Goal: Task Accomplishment & Management: Complete application form

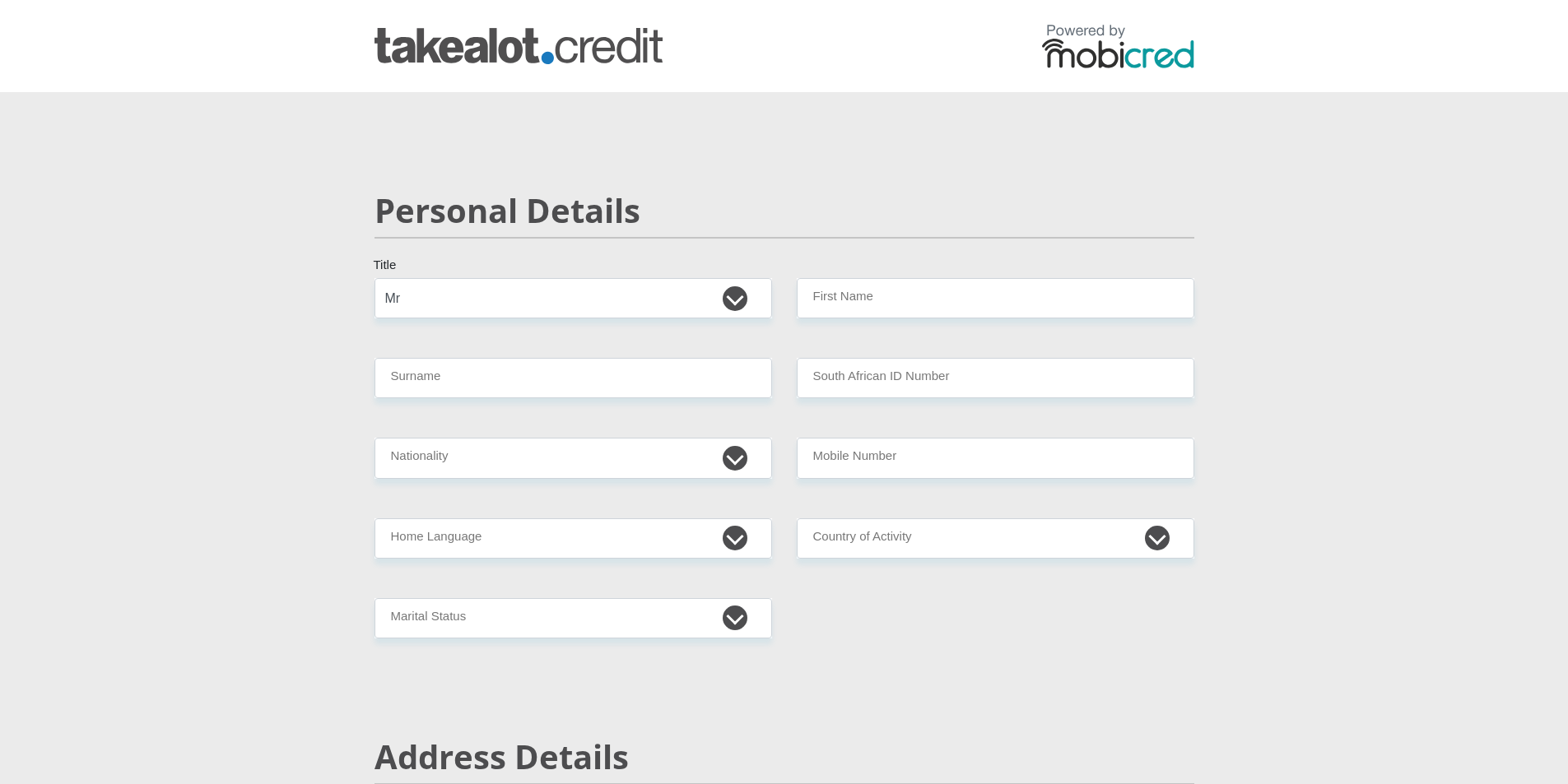
select select "Mr"
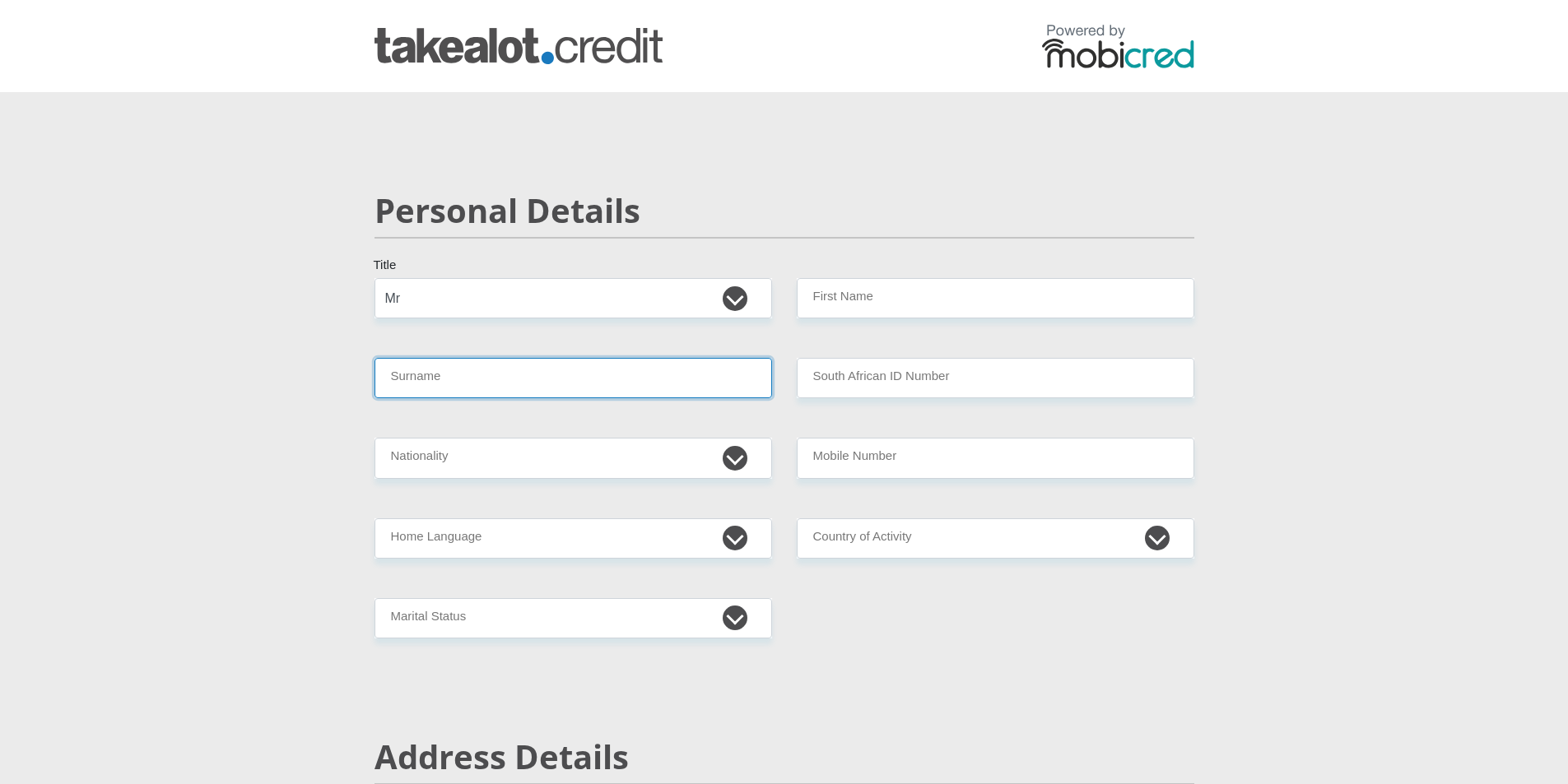
click at [506, 375] on input "Surname" at bounding box center [573, 377] width 397 height 40
type input "sewnarain"
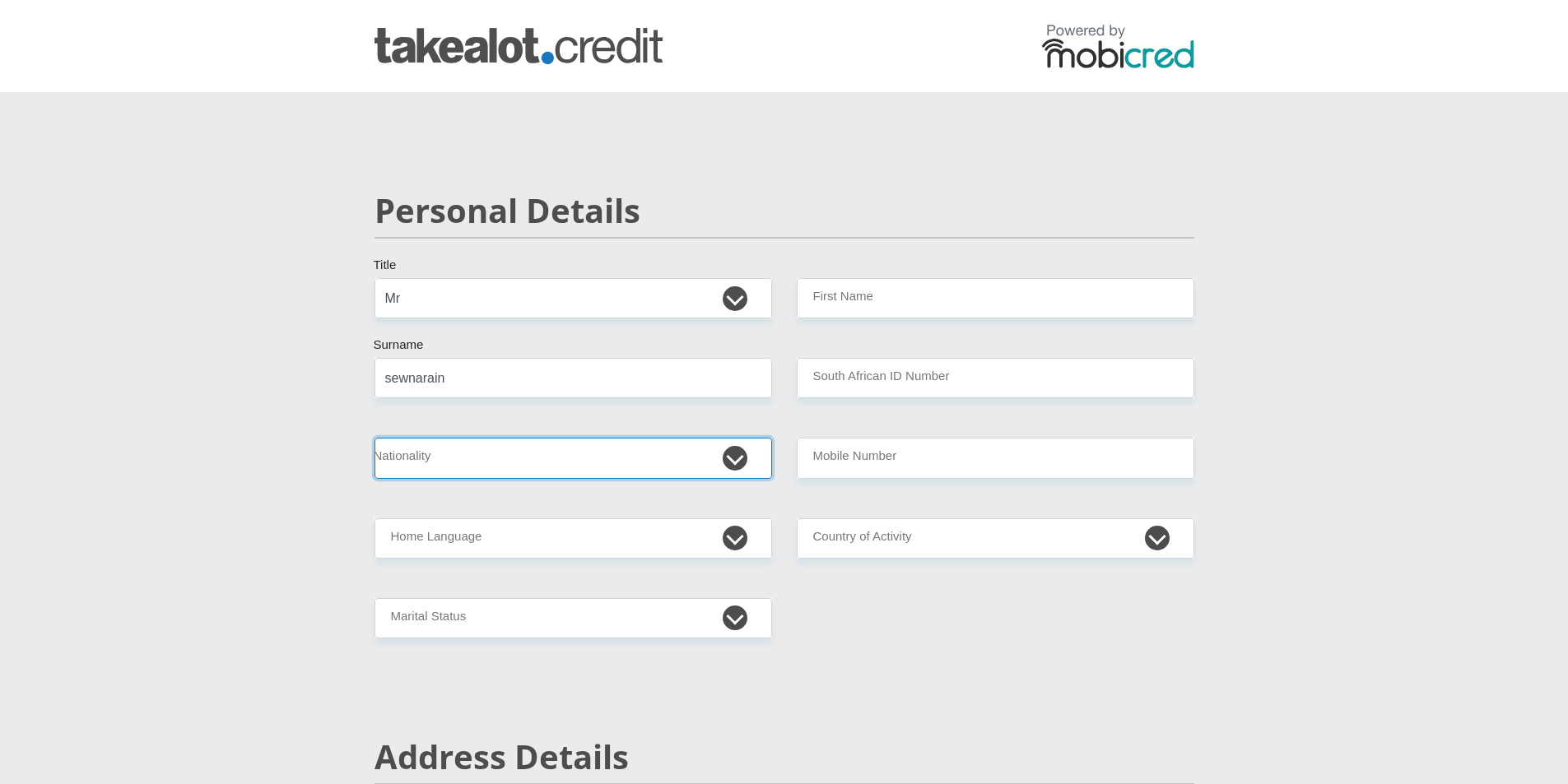
click at [472, 449] on select "[GEOGRAPHIC_DATA] [GEOGRAPHIC_DATA] [GEOGRAPHIC_DATA] [GEOGRAPHIC_DATA] [GEOGRA…" at bounding box center [573, 457] width 397 height 40
select select "ZAF"
click at [375, 438] on select "[GEOGRAPHIC_DATA] [GEOGRAPHIC_DATA] [GEOGRAPHIC_DATA] [GEOGRAPHIC_DATA] [GEOGRA…" at bounding box center [573, 457] width 397 height 40
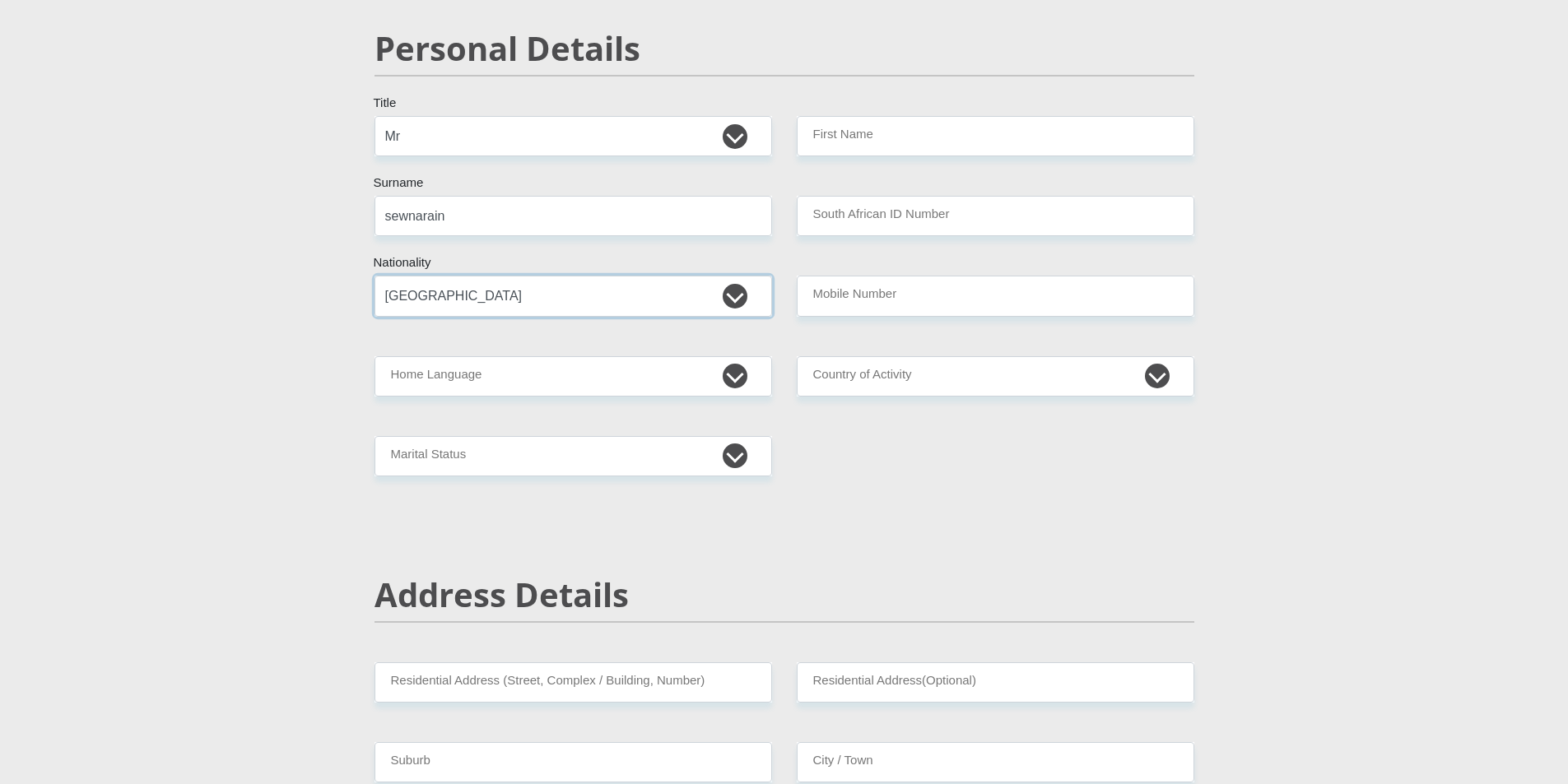
scroll to position [164, 0]
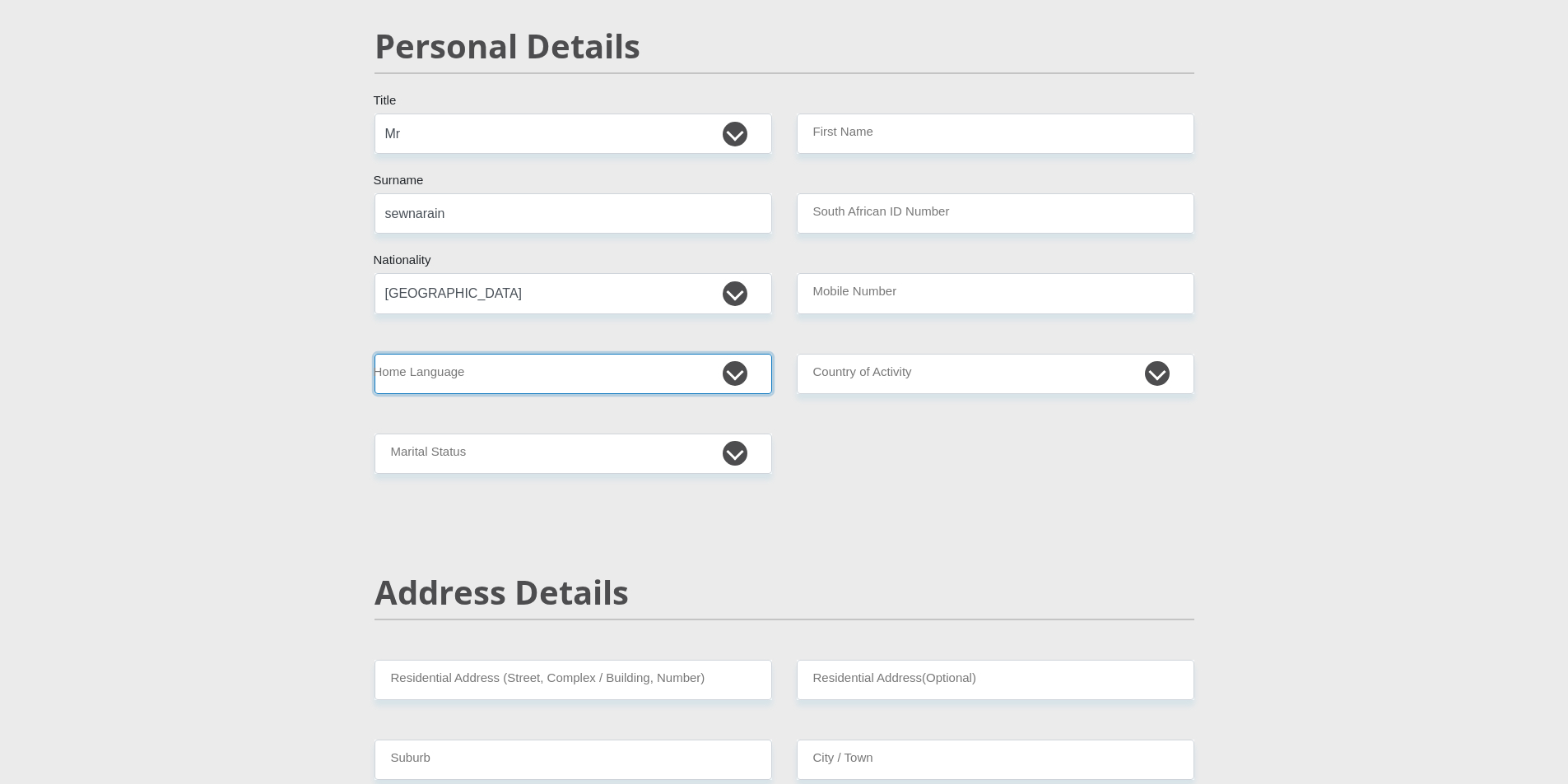
click at [551, 389] on select "Afrikaans English Sepedi South Ndebele Southern Sotho Swati Tsonga Tswana Venda…" at bounding box center [573, 373] width 397 height 40
select select "eng"
click at [375, 354] on select "Afrikaans English Sepedi South Ndebele Southern Sotho Swati Tsonga Tswana Venda…" at bounding box center [573, 373] width 397 height 40
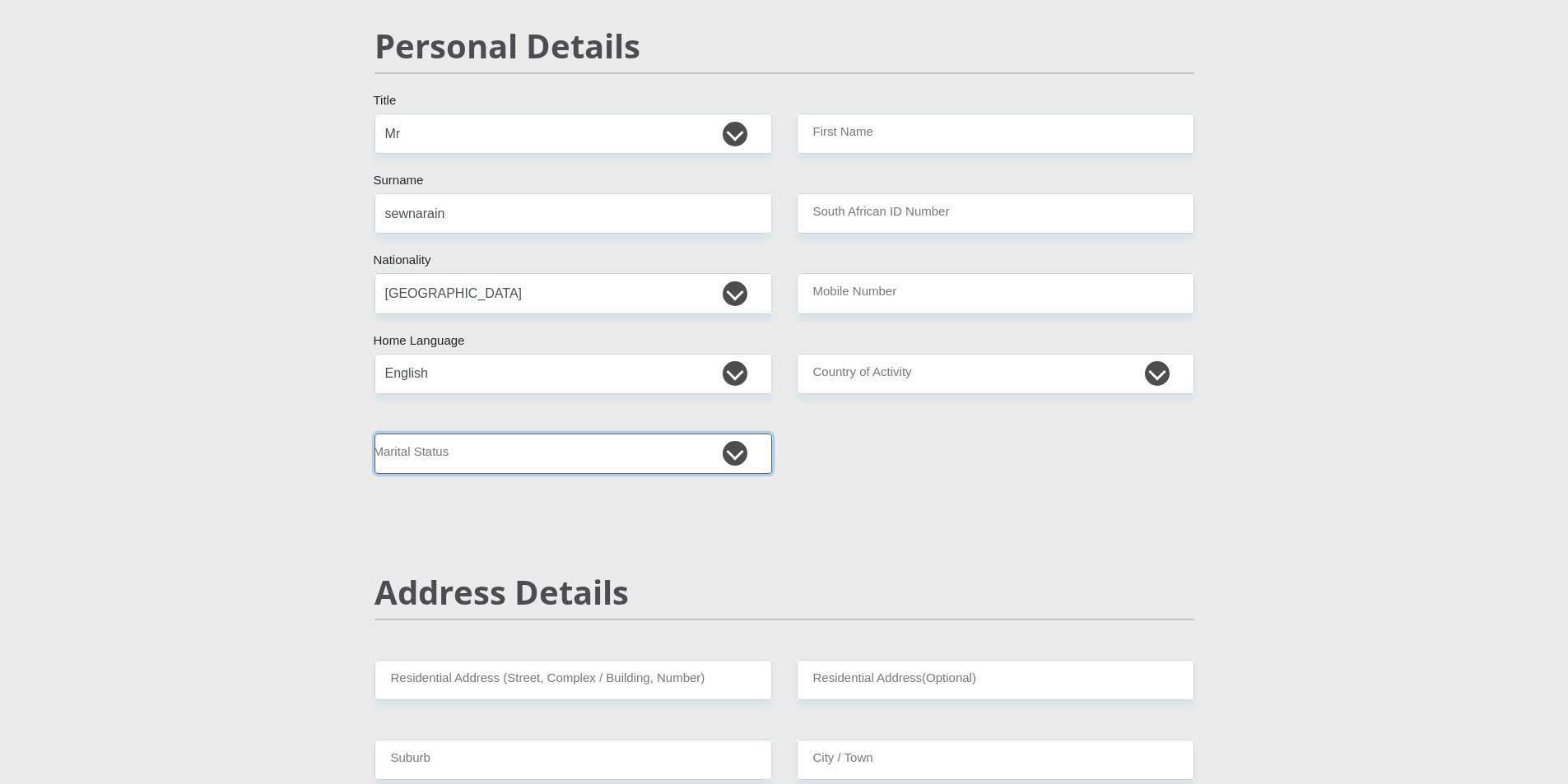
click at [724, 458] on select "Married ANC Single Divorced Widowed Married COP or Customary Law" at bounding box center [573, 453] width 397 height 40
select select "3"
click at [375, 433] on select "Married ANC Single Divorced Widowed Married COP or Customary Law" at bounding box center [573, 453] width 397 height 40
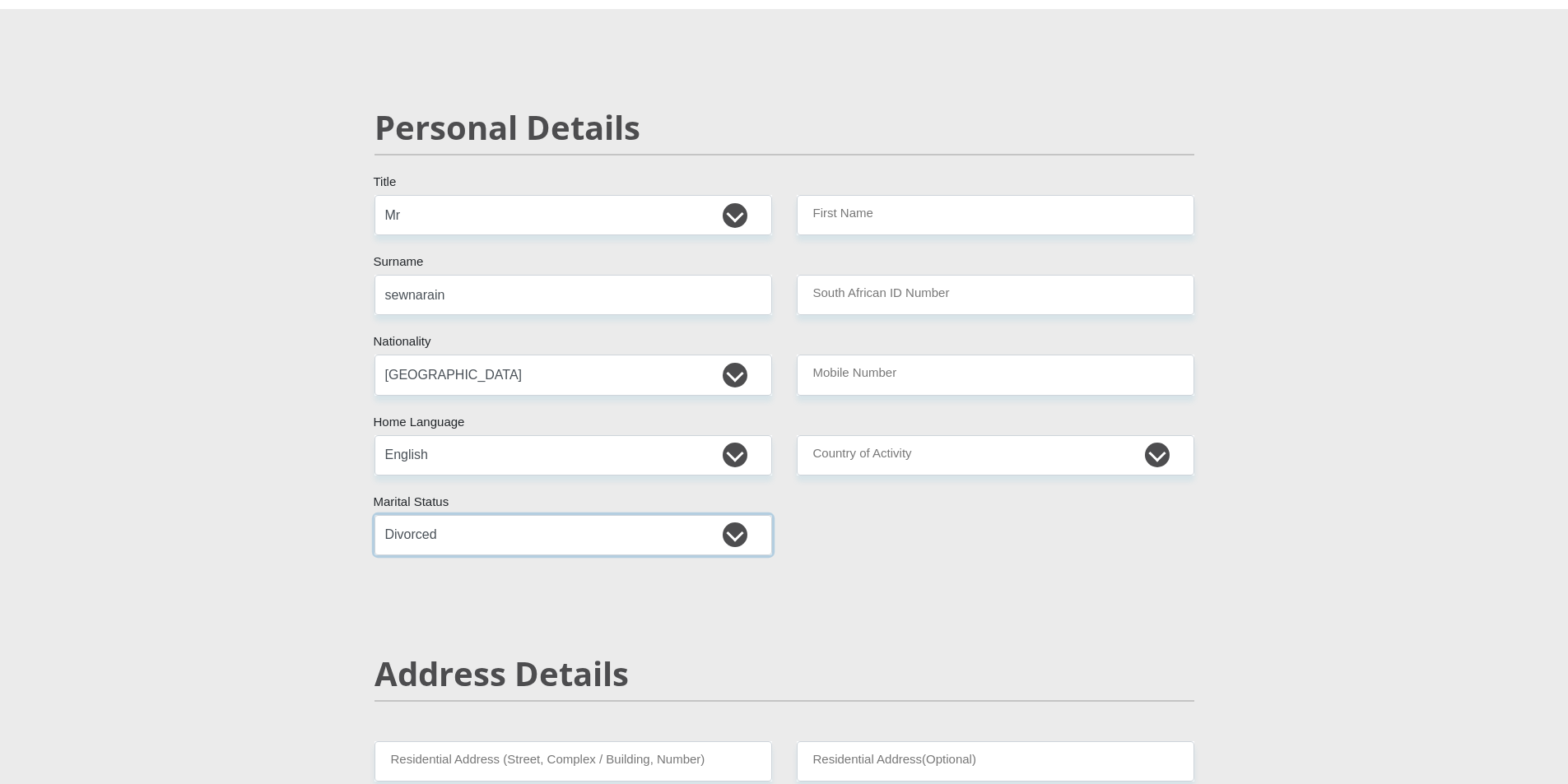
scroll to position [0, 0]
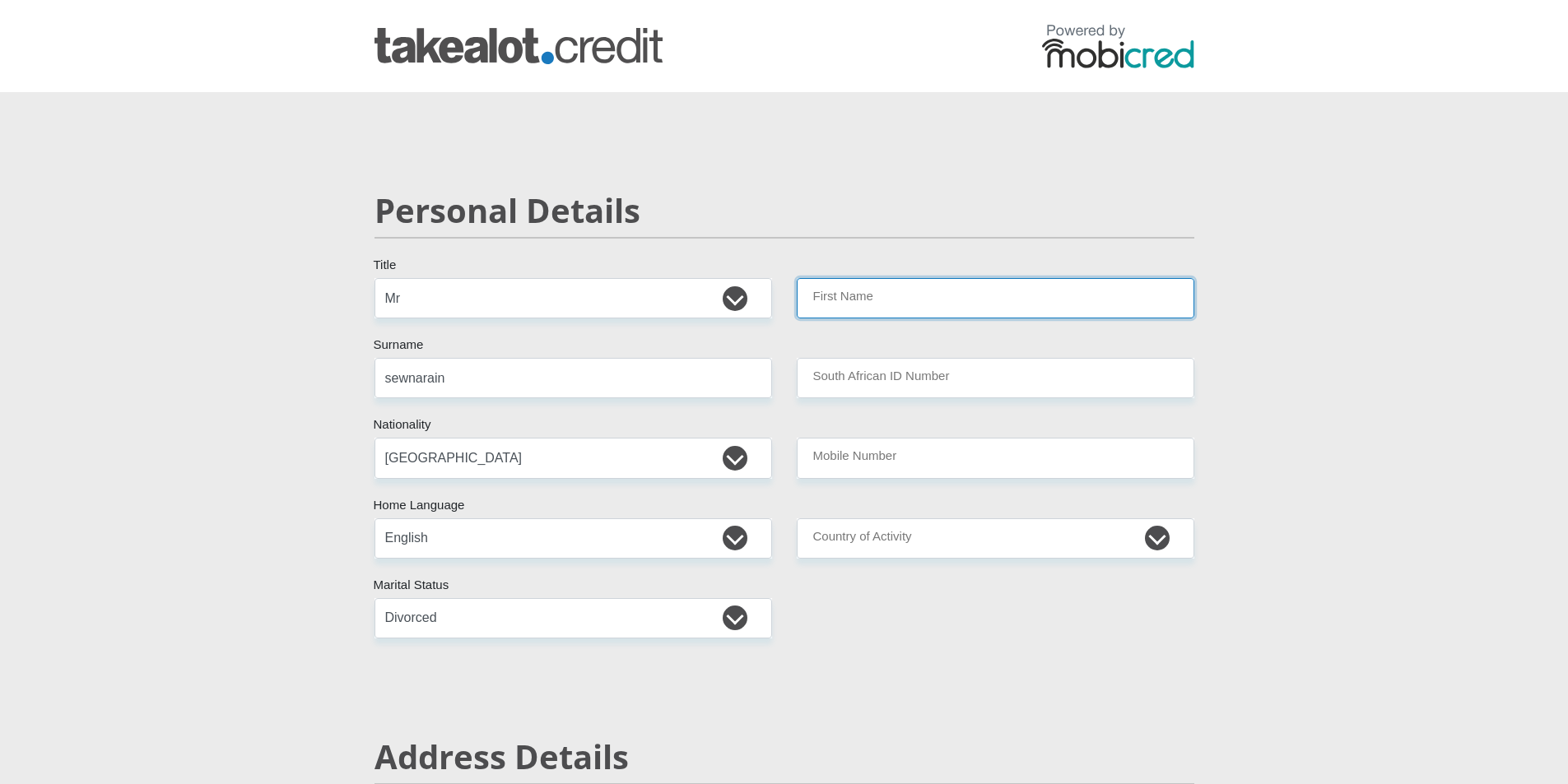
click at [921, 284] on input "First Name" at bounding box center [995, 297] width 397 height 40
type input "adeel"
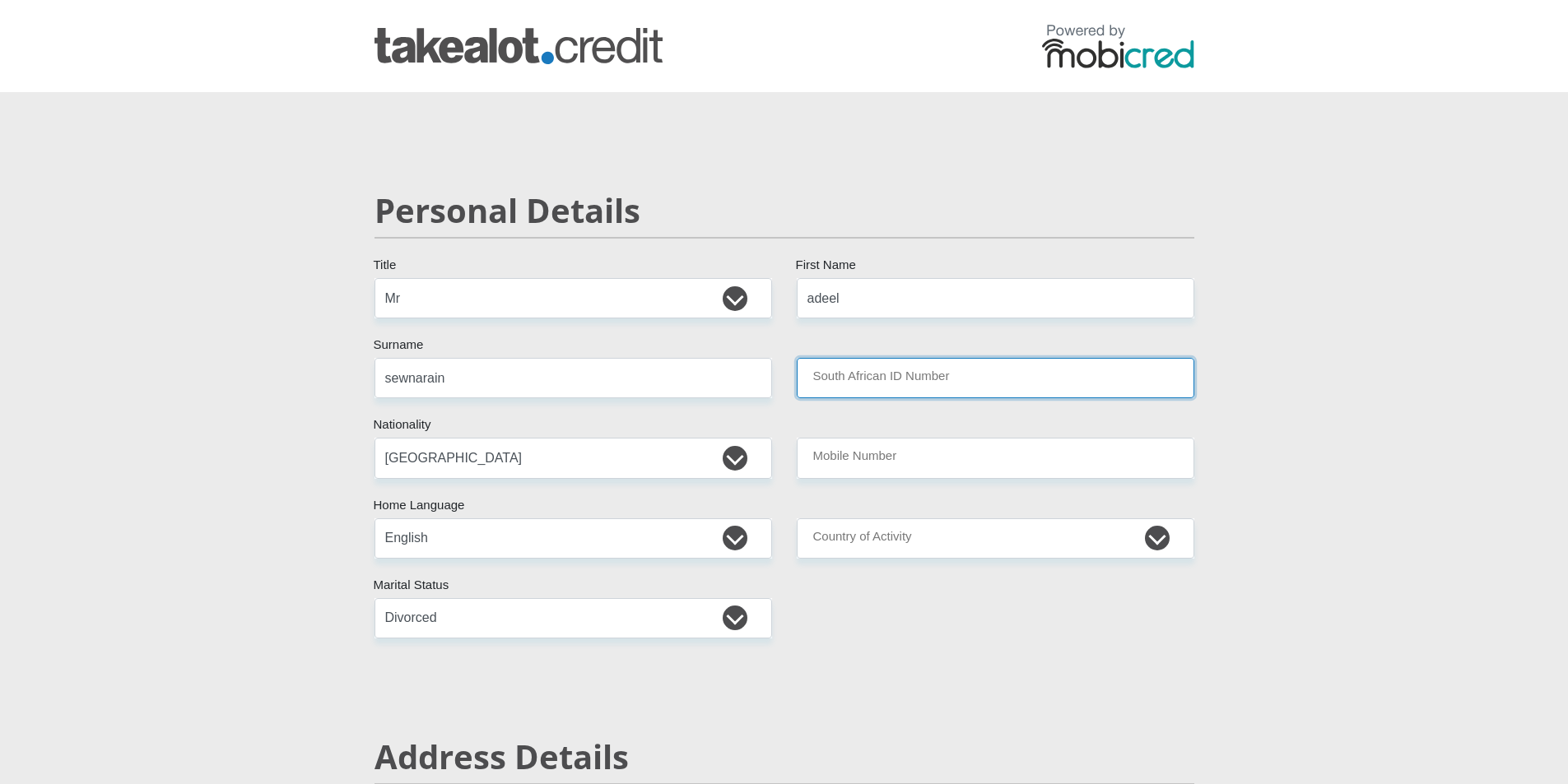
click at [905, 375] on input "South African ID Number" at bounding box center [995, 377] width 397 height 40
type input "8405295273083"
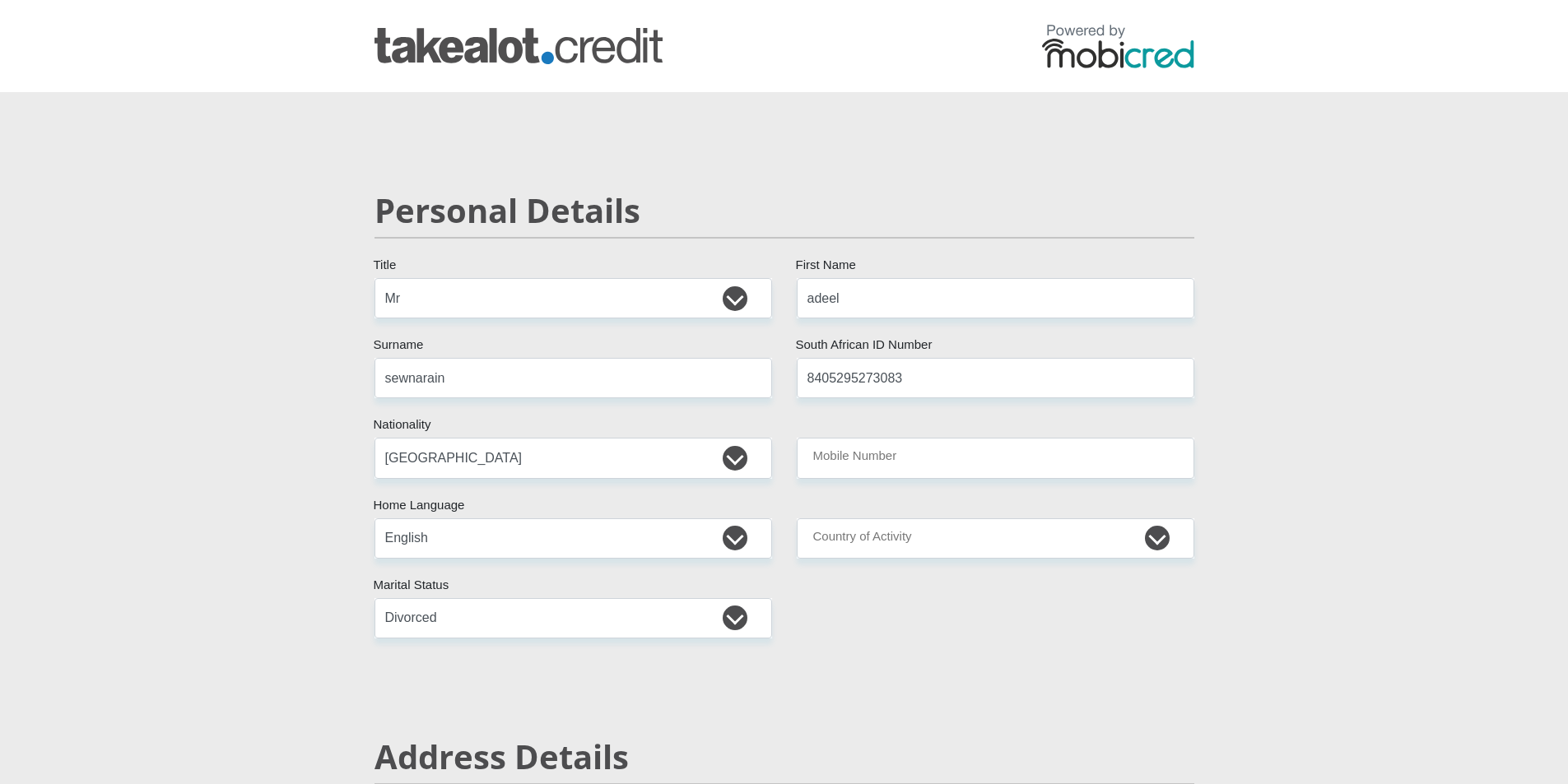
click at [874, 447] on input "Mobile Number" at bounding box center [995, 457] width 397 height 40
type input "0610086425"
click at [857, 537] on select "[GEOGRAPHIC_DATA] [GEOGRAPHIC_DATA] [GEOGRAPHIC_DATA] [GEOGRAPHIC_DATA] [GEOGRA…" at bounding box center [995, 538] width 397 height 40
select select "ZAF"
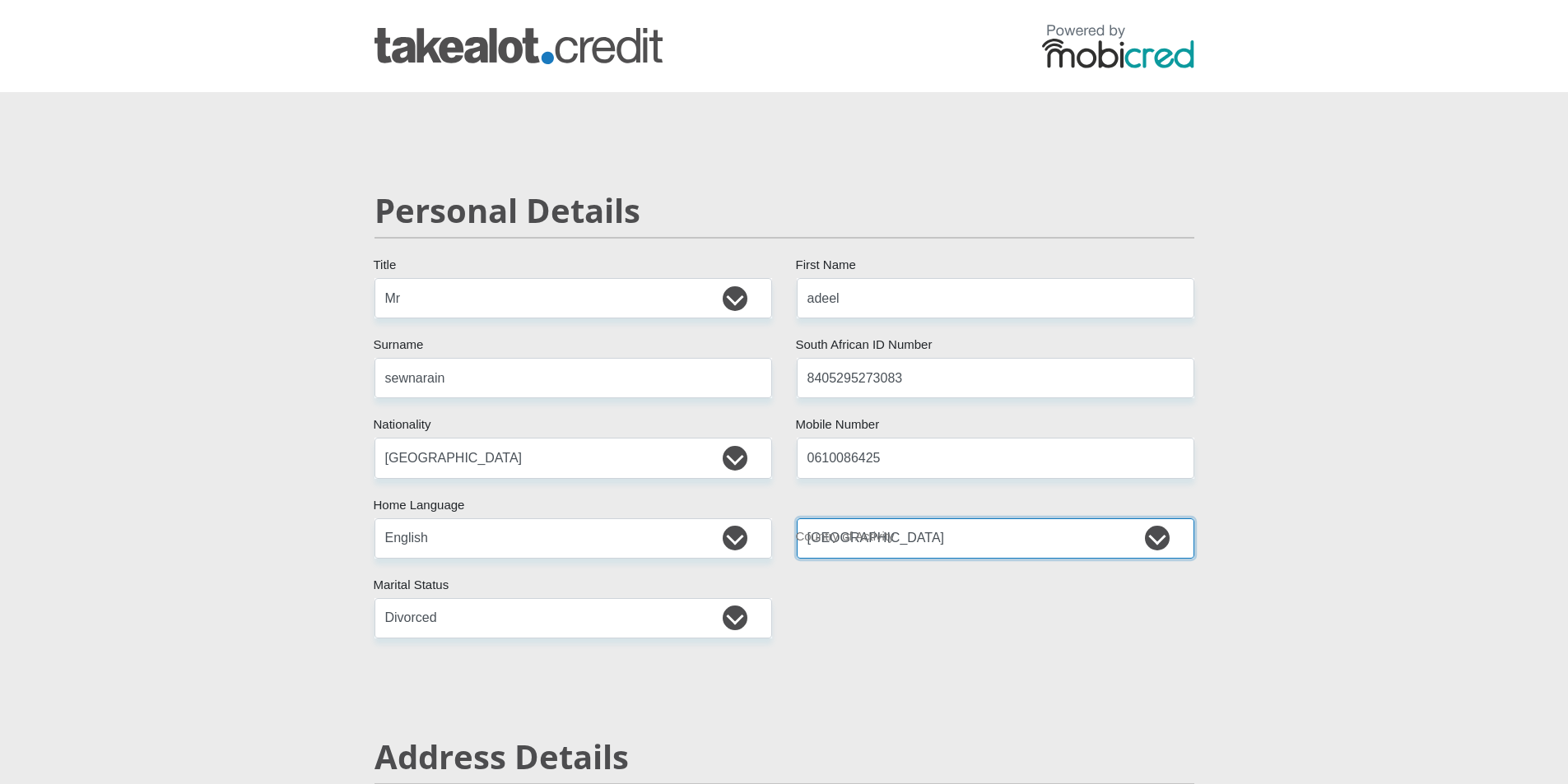
click at [796, 518] on select "[GEOGRAPHIC_DATA] [GEOGRAPHIC_DATA] [GEOGRAPHIC_DATA] [GEOGRAPHIC_DATA] [GEOGRA…" at bounding box center [995, 538] width 397 height 40
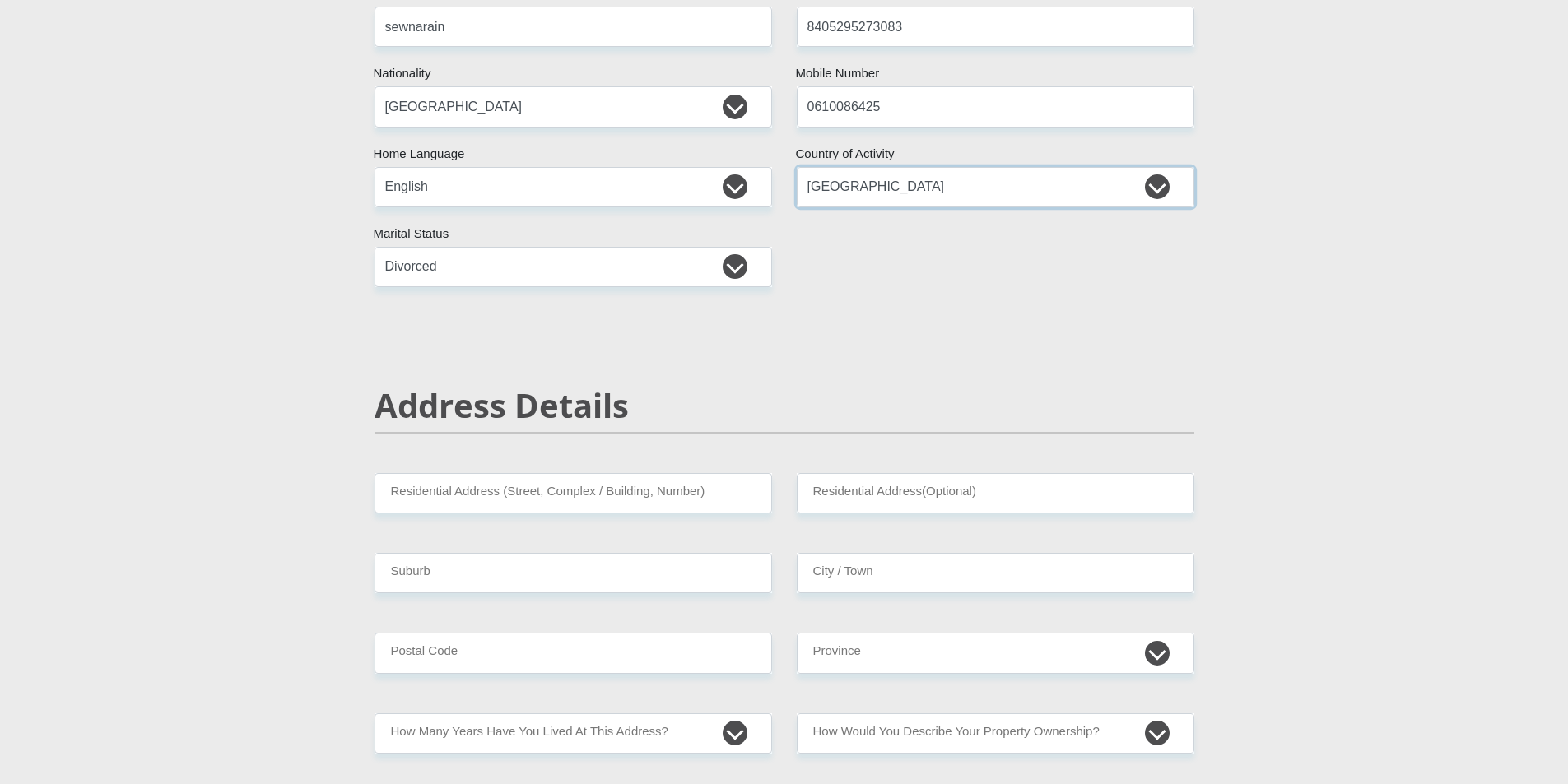
scroll to position [494, 0]
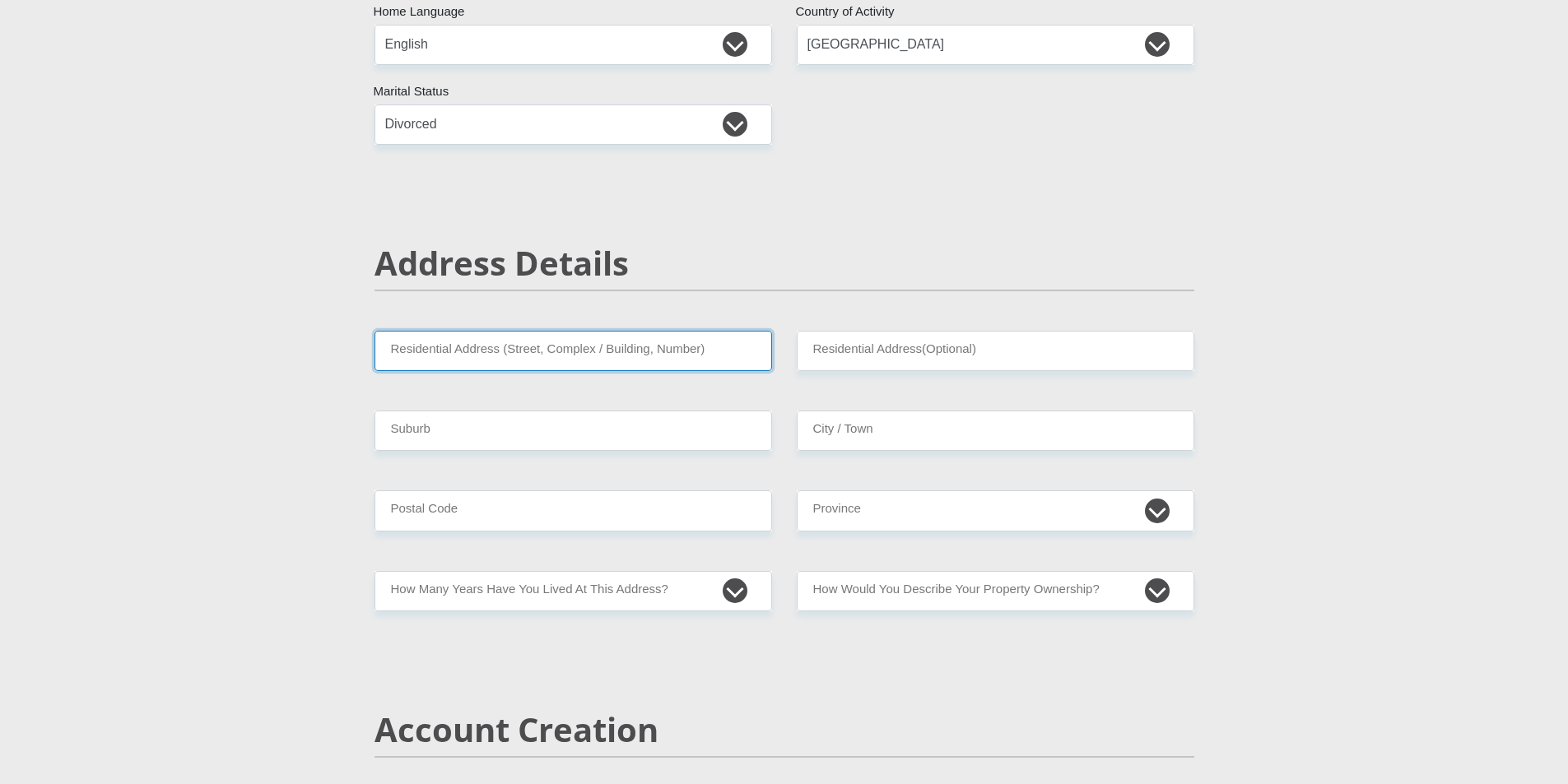
click at [519, 358] on input "Residential Address (Street, Complex / Building, Number)" at bounding box center [573, 350] width 397 height 40
type input "[STREET_ADDRESS]"
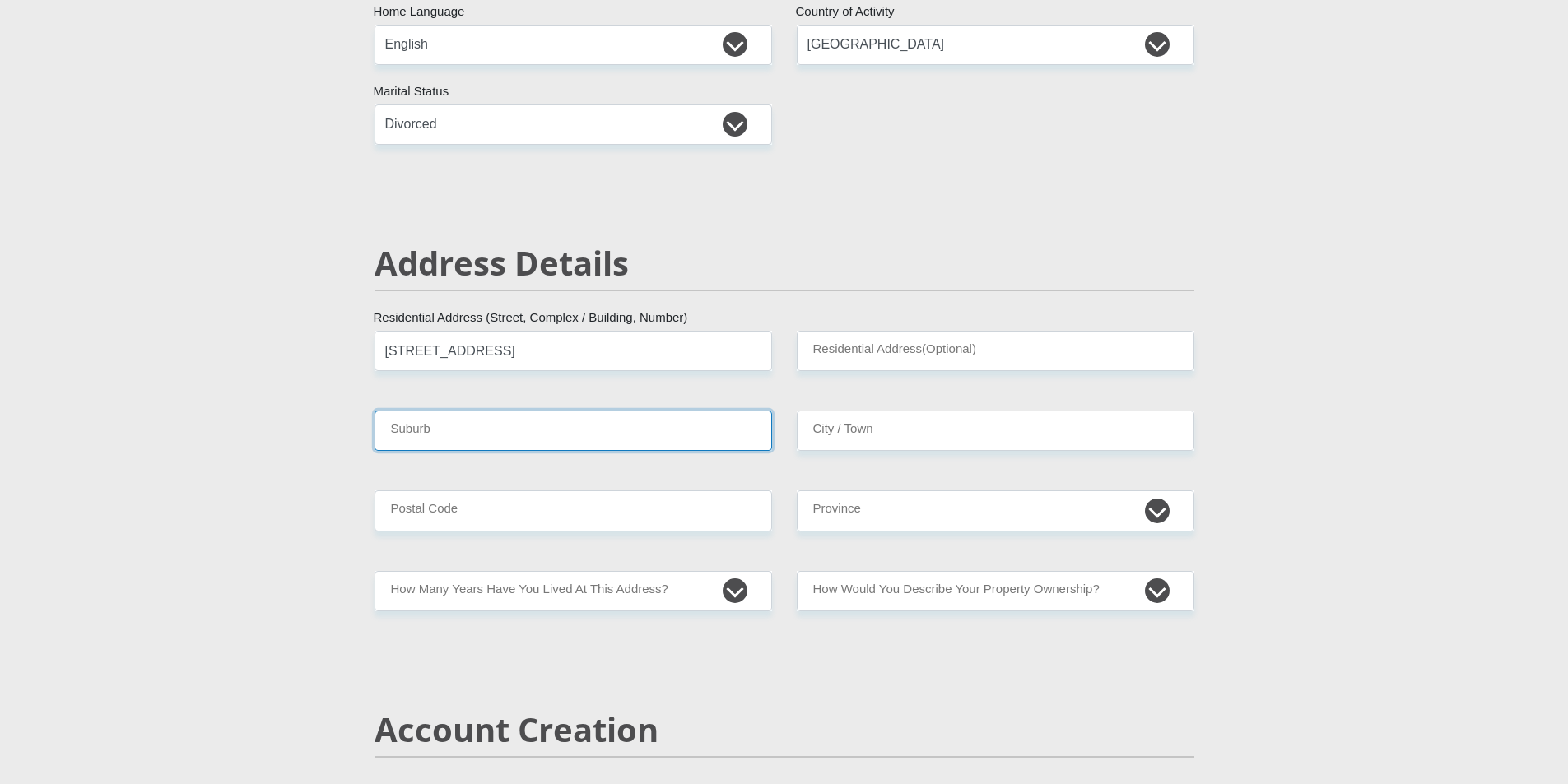
click at [437, 441] on input "Suburb" at bounding box center [573, 430] width 397 height 40
type input "verulam"
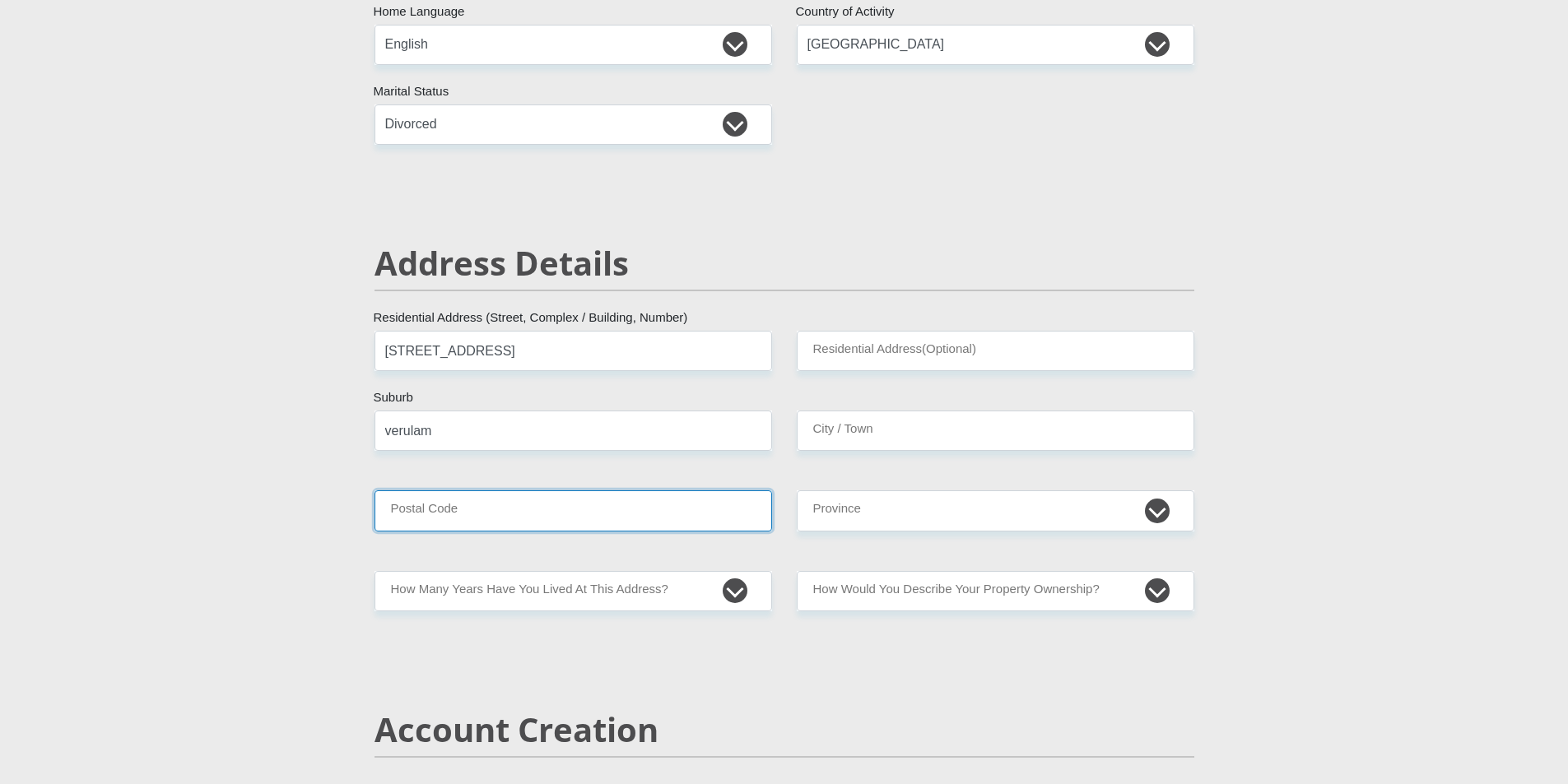
click at [486, 516] on input "Postal Code" at bounding box center [573, 509] width 397 height 40
type input "4340"
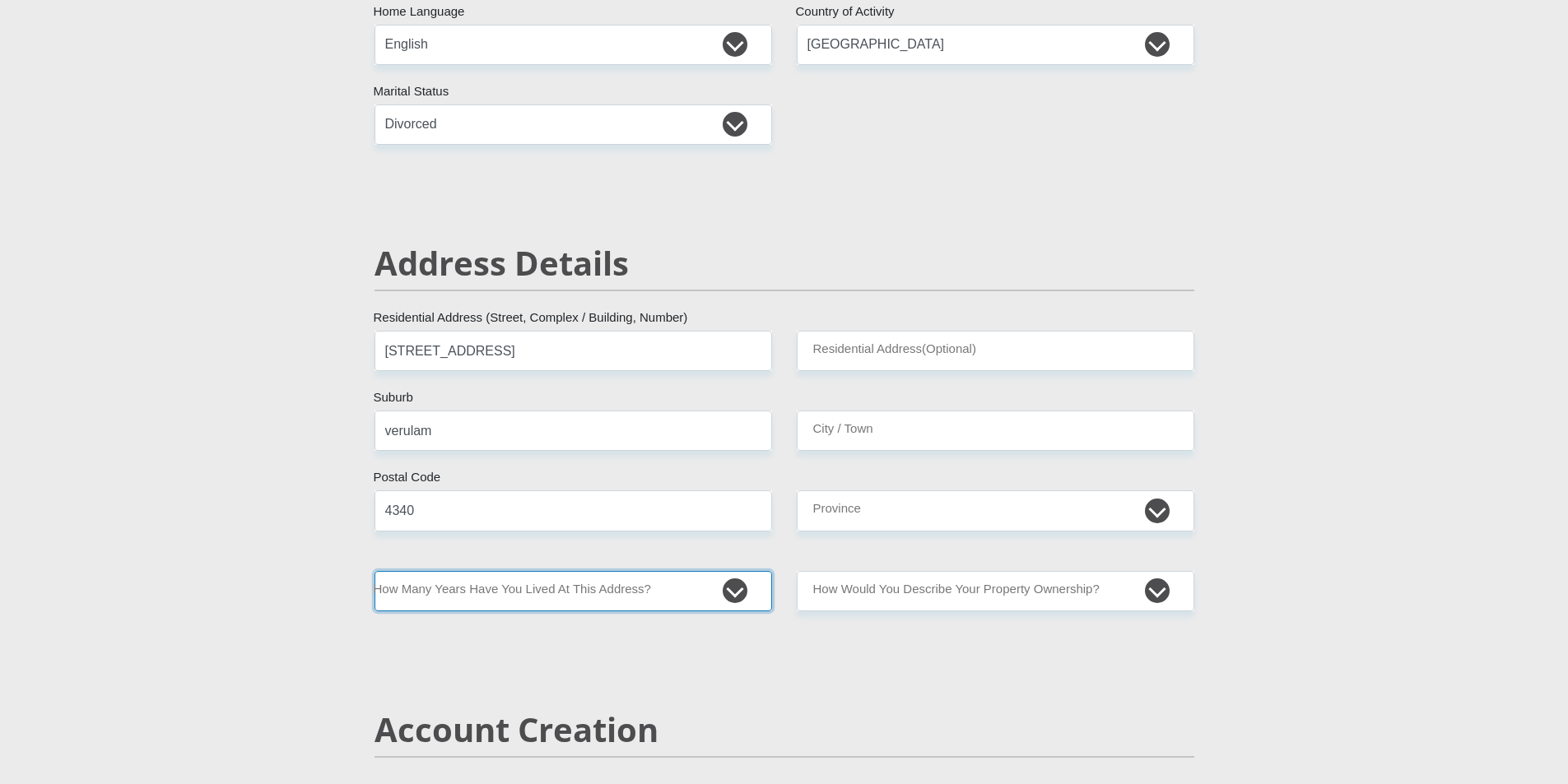
click at [733, 596] on select "less than 1 year 1-3 years 3-5 years 5+ years" at bounding box center [573, 590] width 397 height 40
select select "5"
click at [375, 571] on select "less than 1 year 1-3 years 3-5 years 5+ years" at bounding box center [573, 590] width 397 height 40
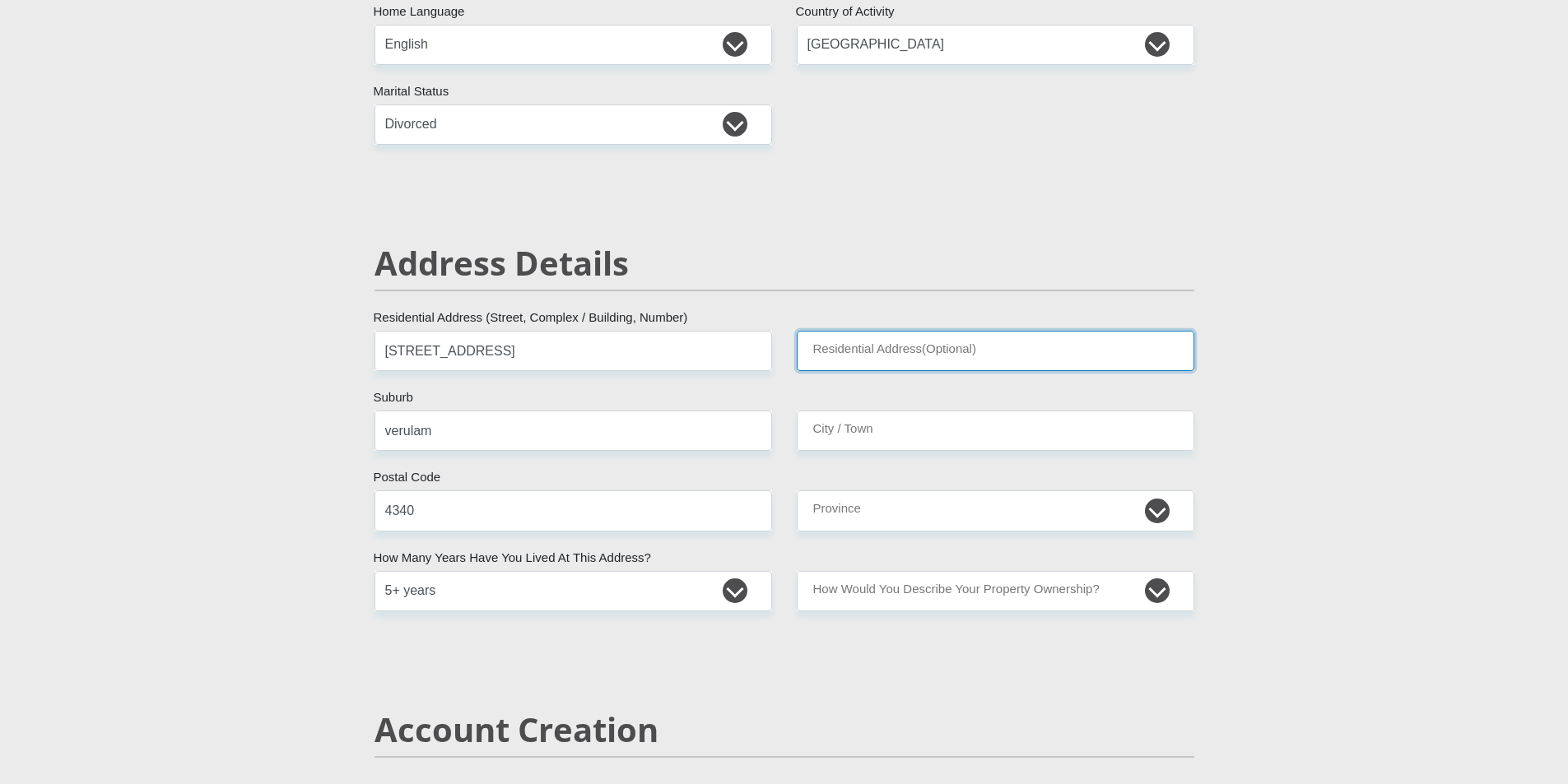
click at [967, 345] on input "Residential Address(Optional)" at bounding box center [995, 350] width 397 height 40
click at [889, 356] on input "Residential Address(Optional)" at bounding box center [995, 350] width 397 height 40
type input "templa valley"
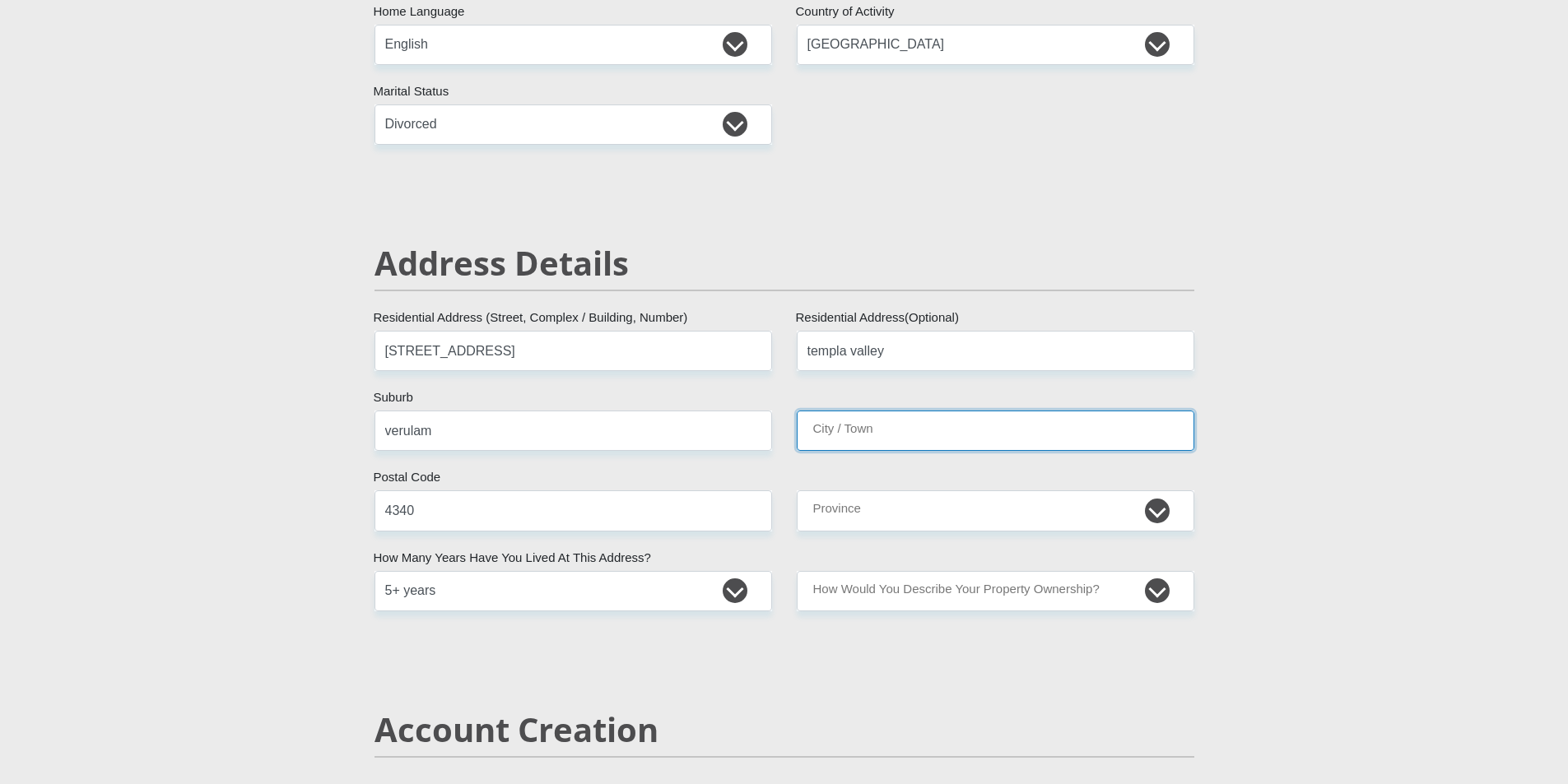
click at [908, 433] on input "City / Town" at bounding box center [995, 430] width 397 height 40
type input "[GEOGRAPHIC_DATA]"
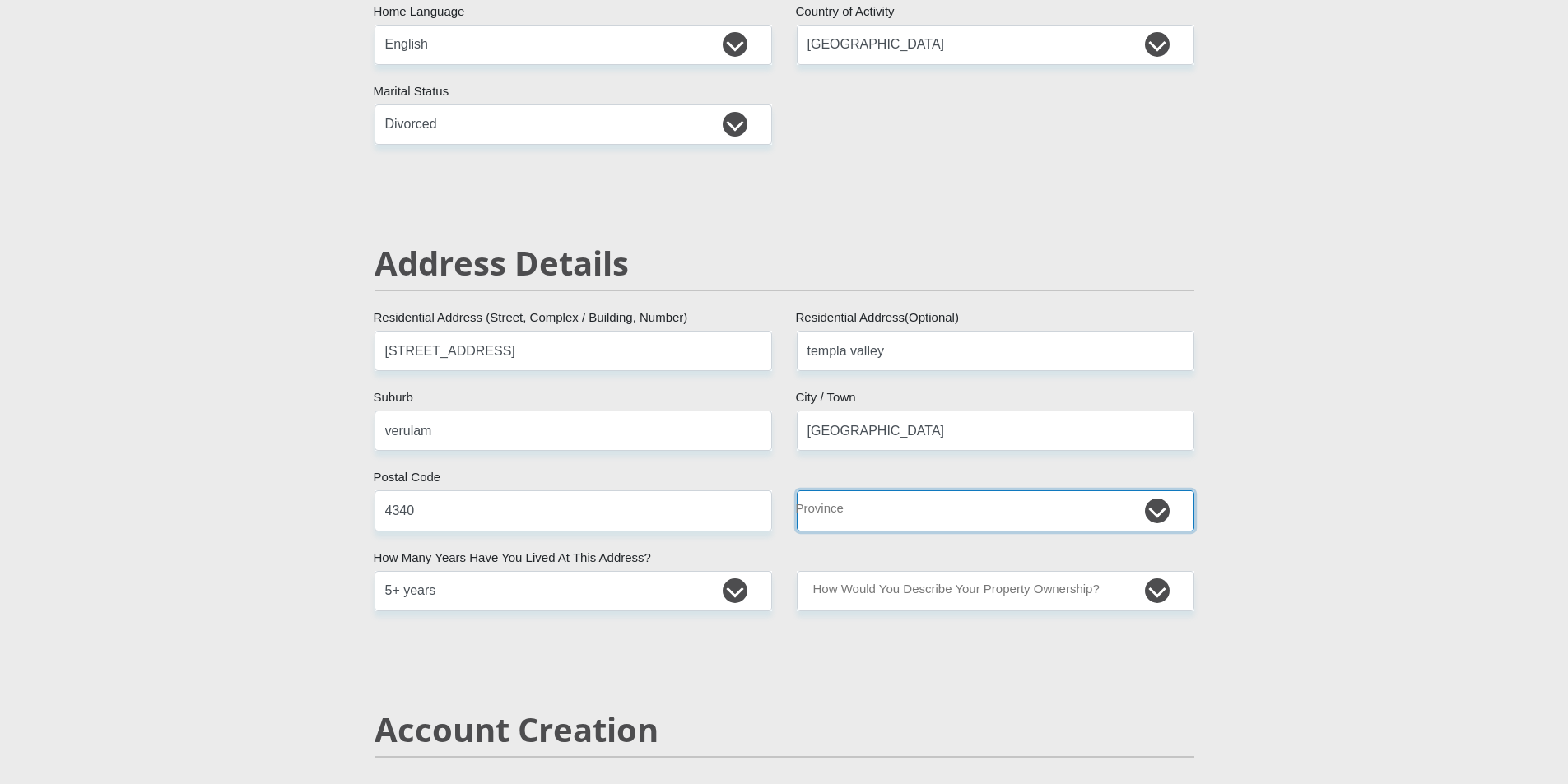
click at [996, 501] on select "Eastern Cape Free State [GEOGRAPHIC_DATA] [GEOGRAPHIC_DATA][DATE] [GEOGRAPHIC_D…" at bounding box center [995, 509] width 397 height 40
select select "[GEOGRAPHIC_DATA][DATE]"
click at [796, 490] on select "Eastern Cape Free State [GEOGRAPHIC_DATA] [GEOGRAPHIC_DATA][DATE] [GEOGRAPHIC_D…" at bounding box center [995, 509] width 397 height 40
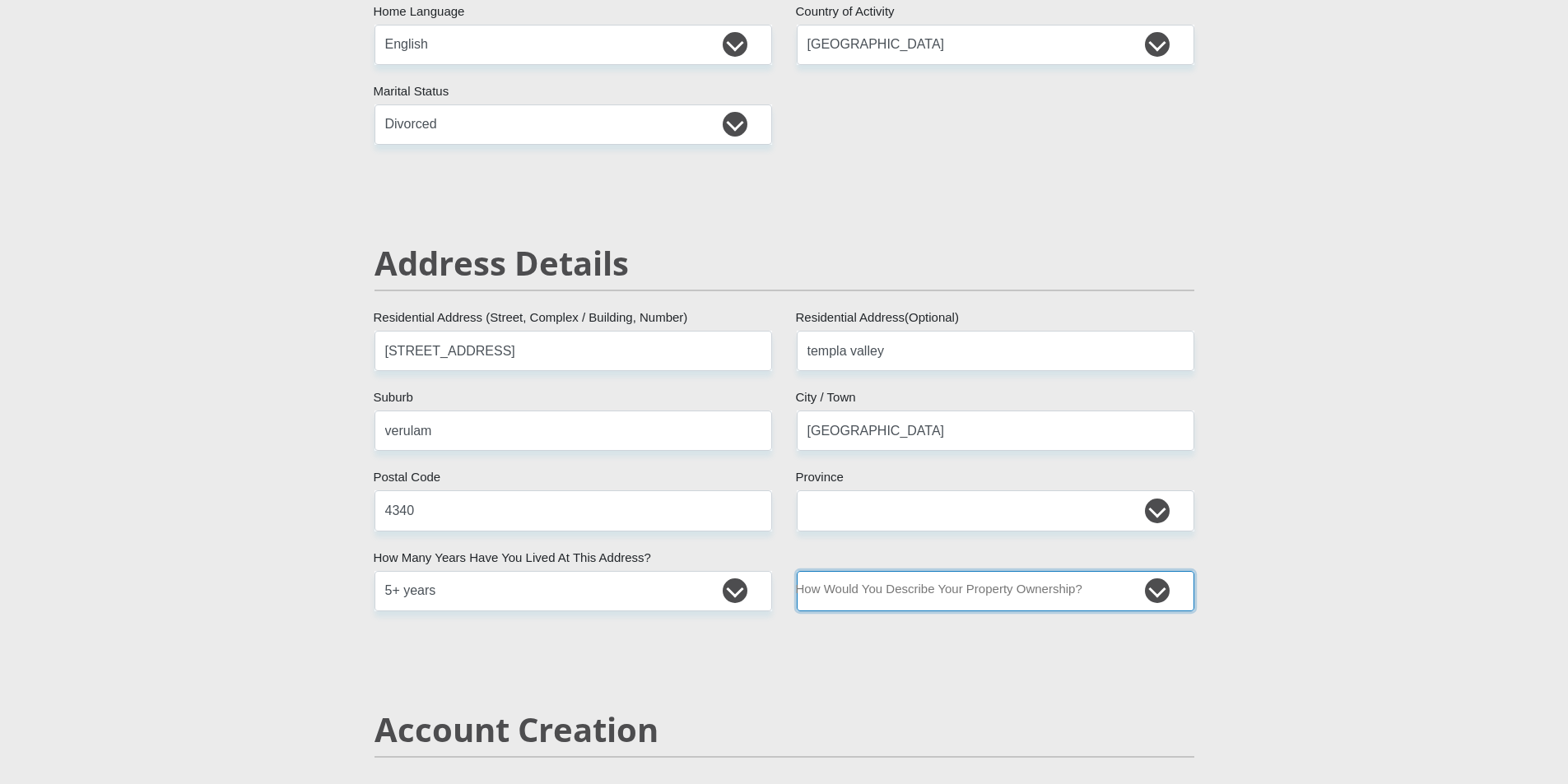
click at [1133, 591] on select "Owned Rented Family Owned Company Dwelling" at bounding box center [995, 590] width 397 height 40
select select "parents"
click at [796, 571] on select "Owned Rented Family Owned Company Dwelling" at bounding box center [995, 590] width 397 height 40
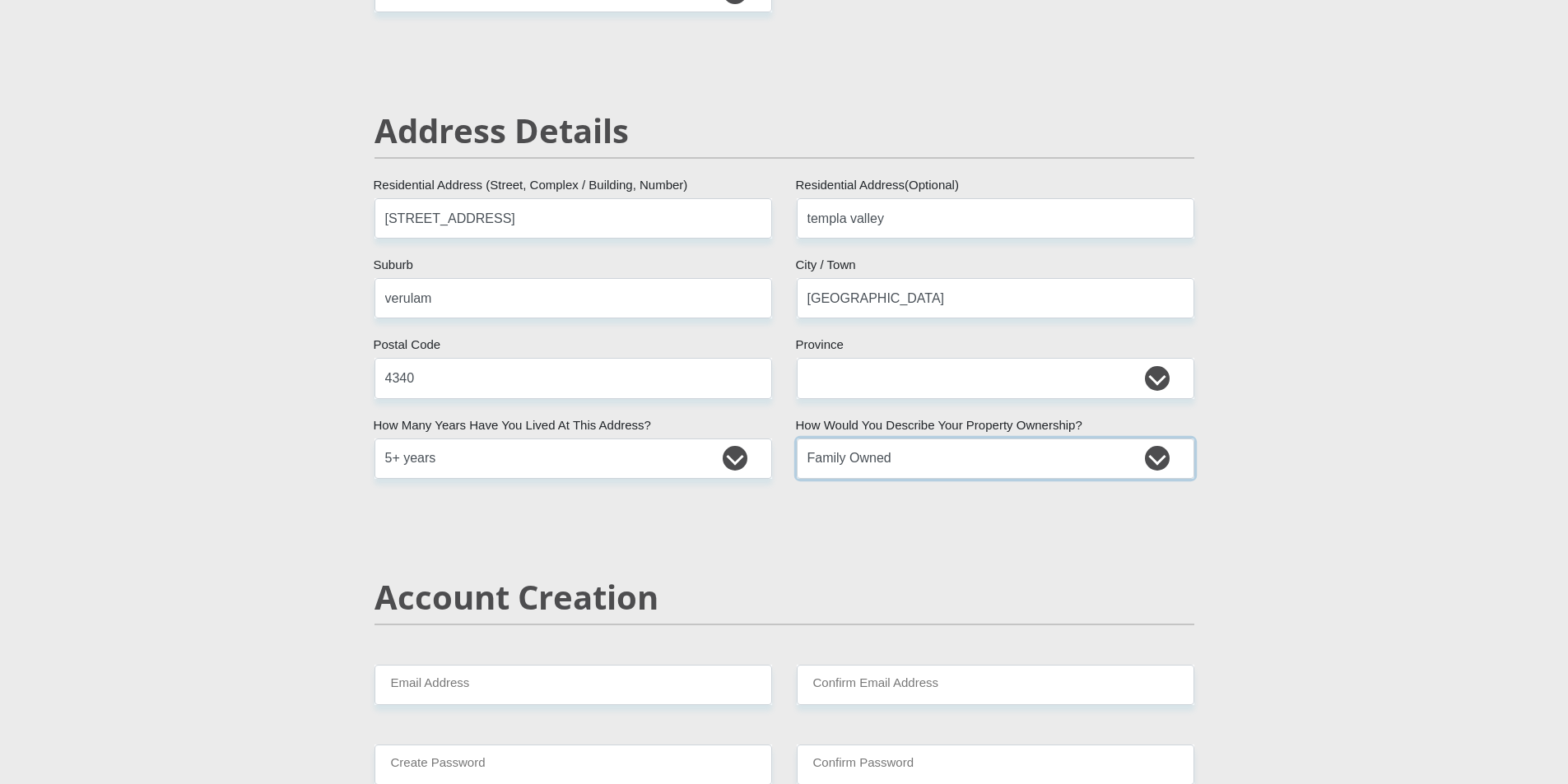
scroll to position [740, 0]
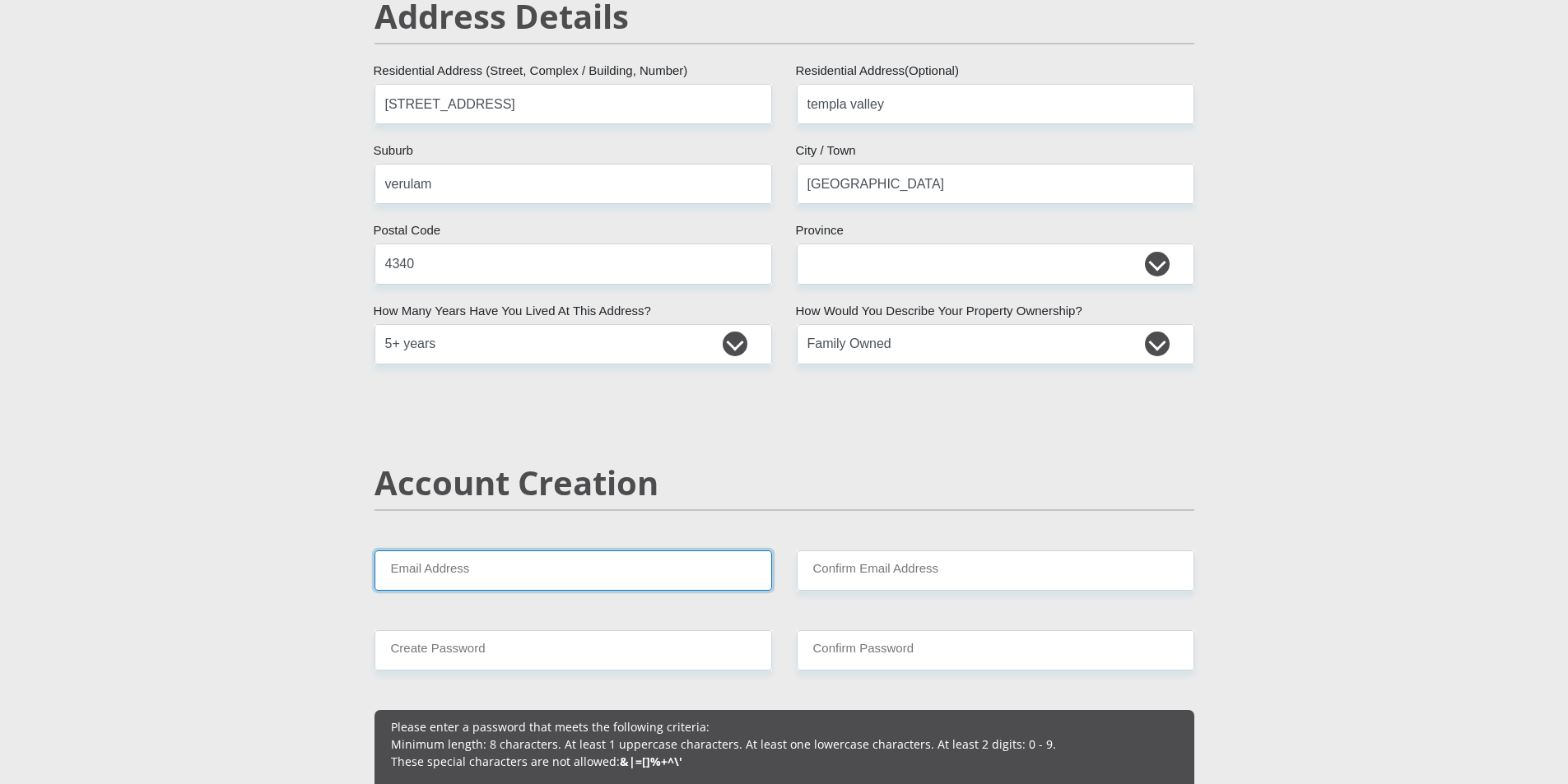
click at [452, 568] on input "Email Address" at bounding box center [573, 570] width 397 height 40
type input "[EMAIL_ADDRESS][DOMAIN_NAME]"
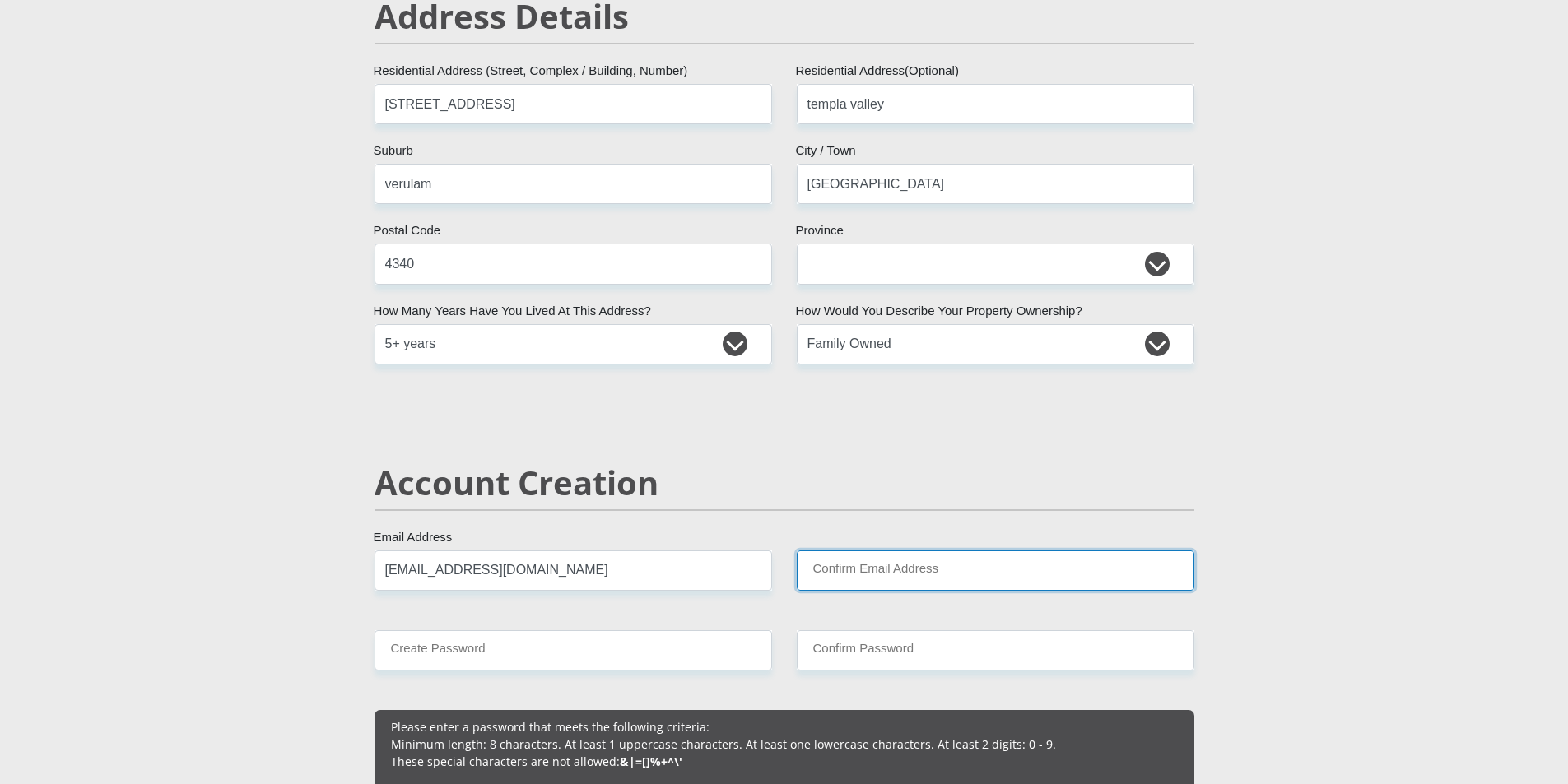
click at [863, 576] on input "Confirm Email Address" at bounding box center [995, 570] width 397 height 40
type input "[EMAIL_ADDRESS][DOMAIN_NAME]"
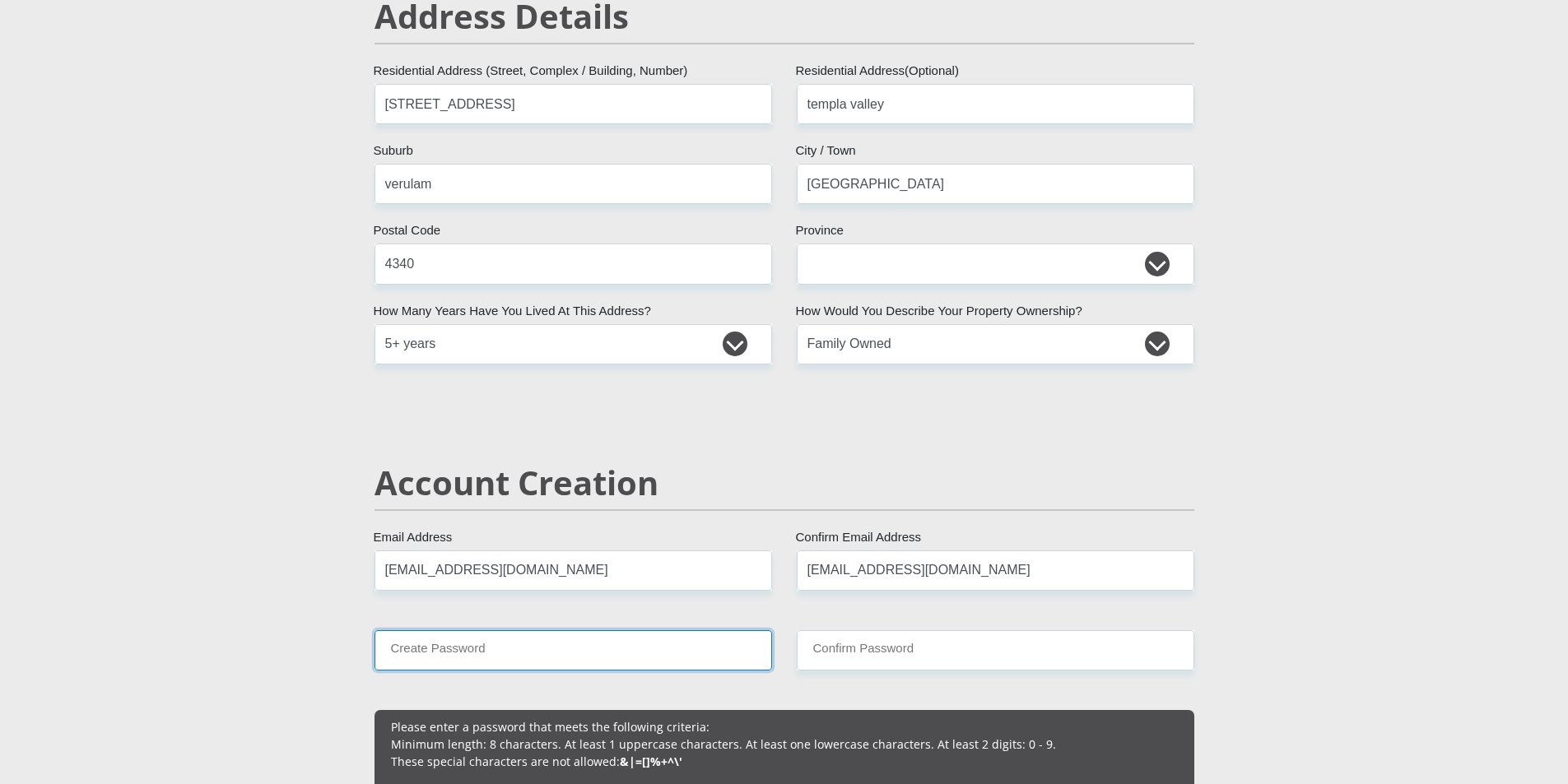
click at [443, 645] on input "Create Password" at bounding box center [573, 649] width 397 height 40
type input "Cag!44520"
click at [893, 646] on input "Confirm Password" at bounding box center [995, 649] width 397 height 40
type input "Cag!44520"
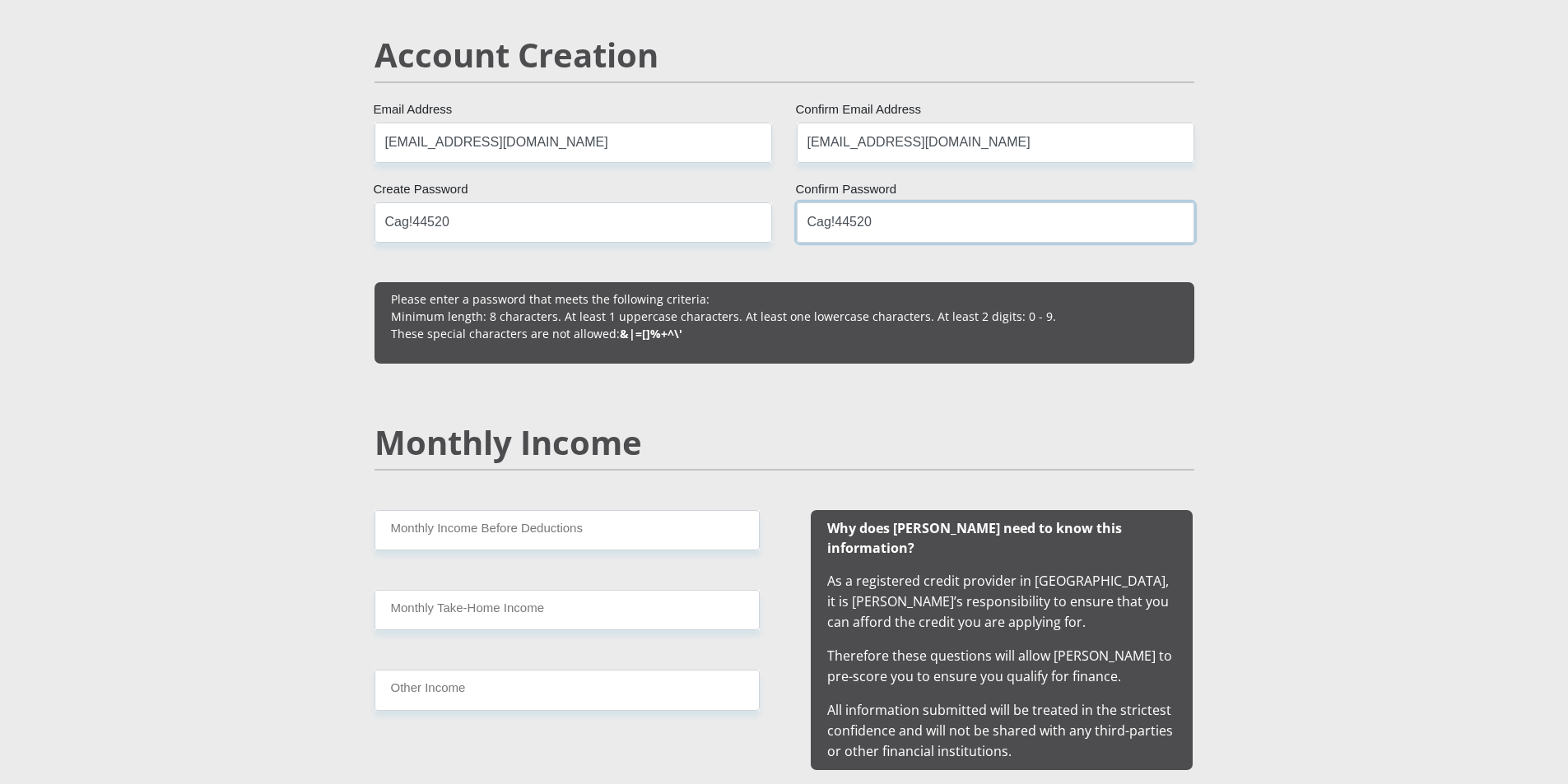
scroll to position [1316, 0]
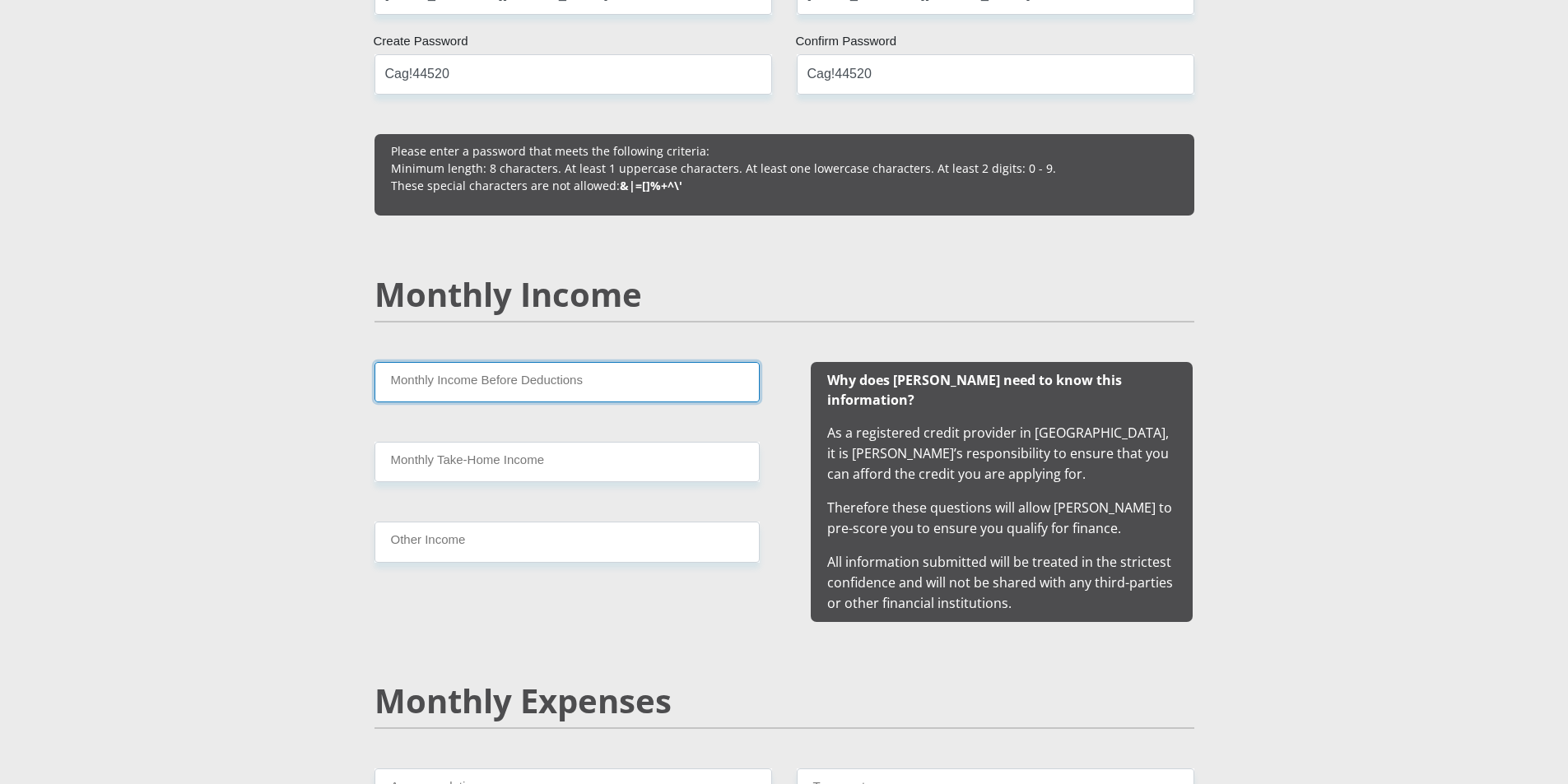
click at [485, 389] on input "Monthly Income Before Deductions" at bounding box center [567, 381] width 385 height 40
type input "15000"
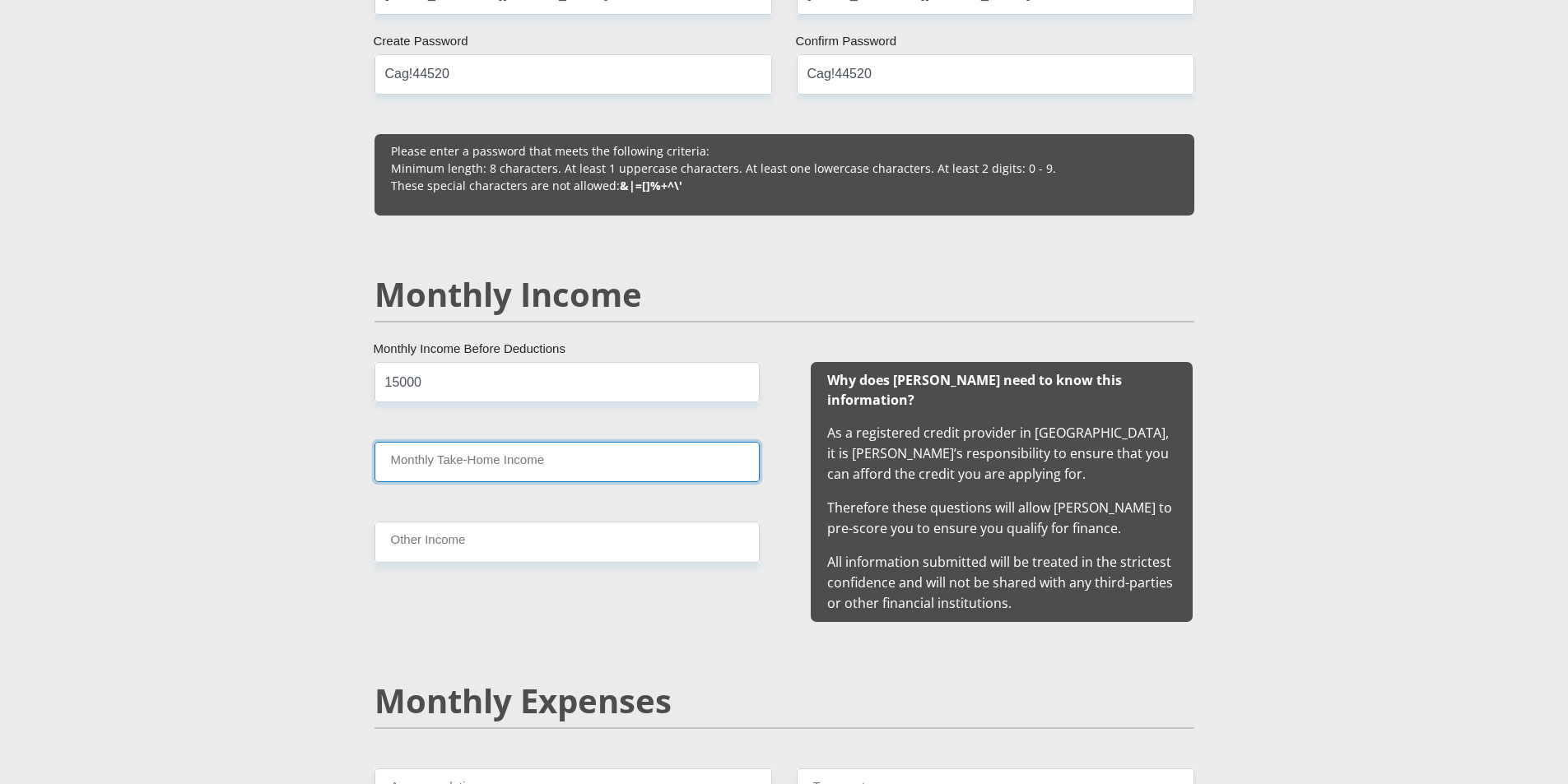
click at [487, 450] on input "Monthly Take-Home Income" at bounding box center [567, 461] width 385 height 40
type input "13800"
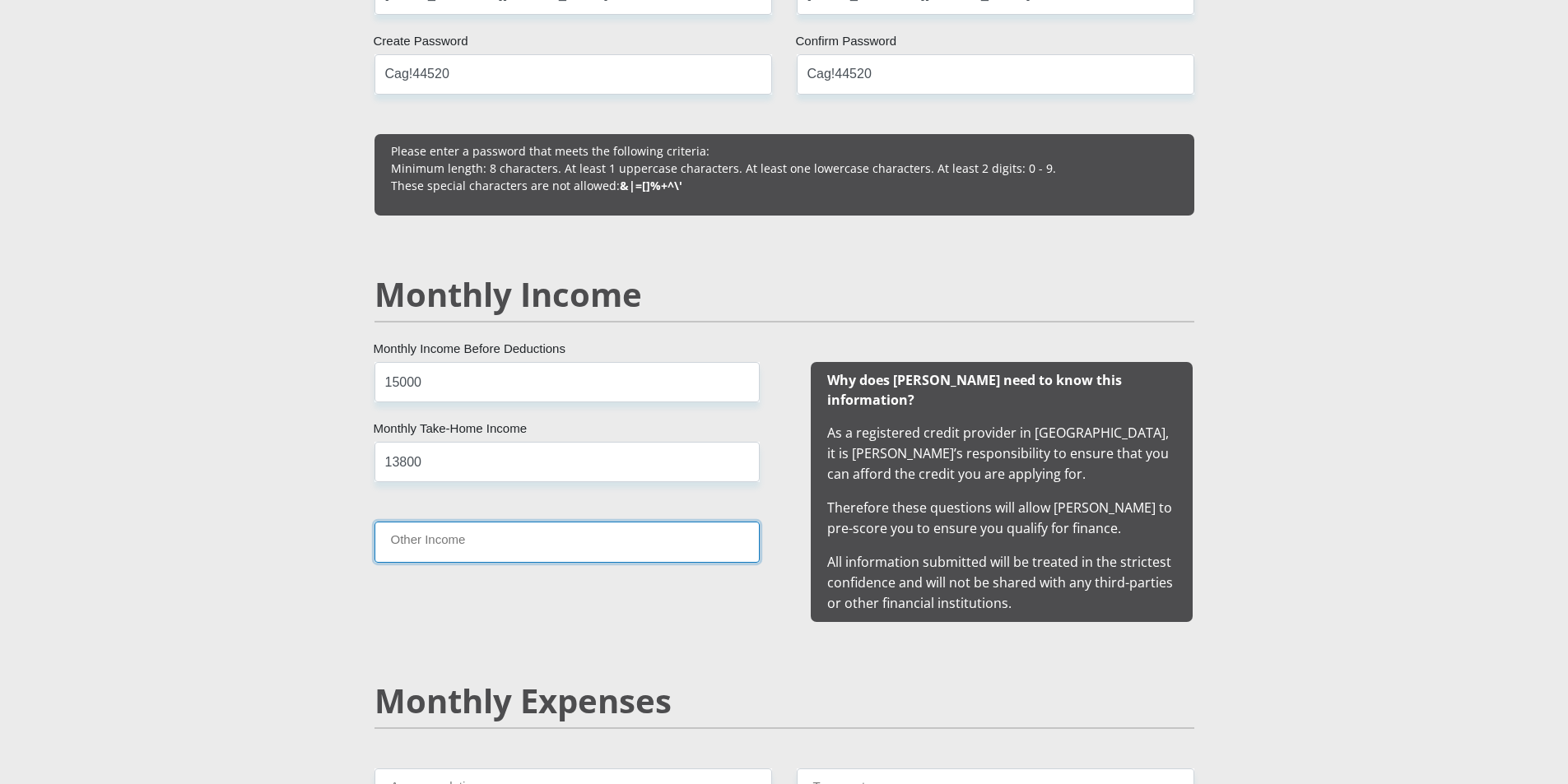
click at [438, 530] on input "Other Income" at bounding box center [567, 541] width 385 height 40
type input "12000"
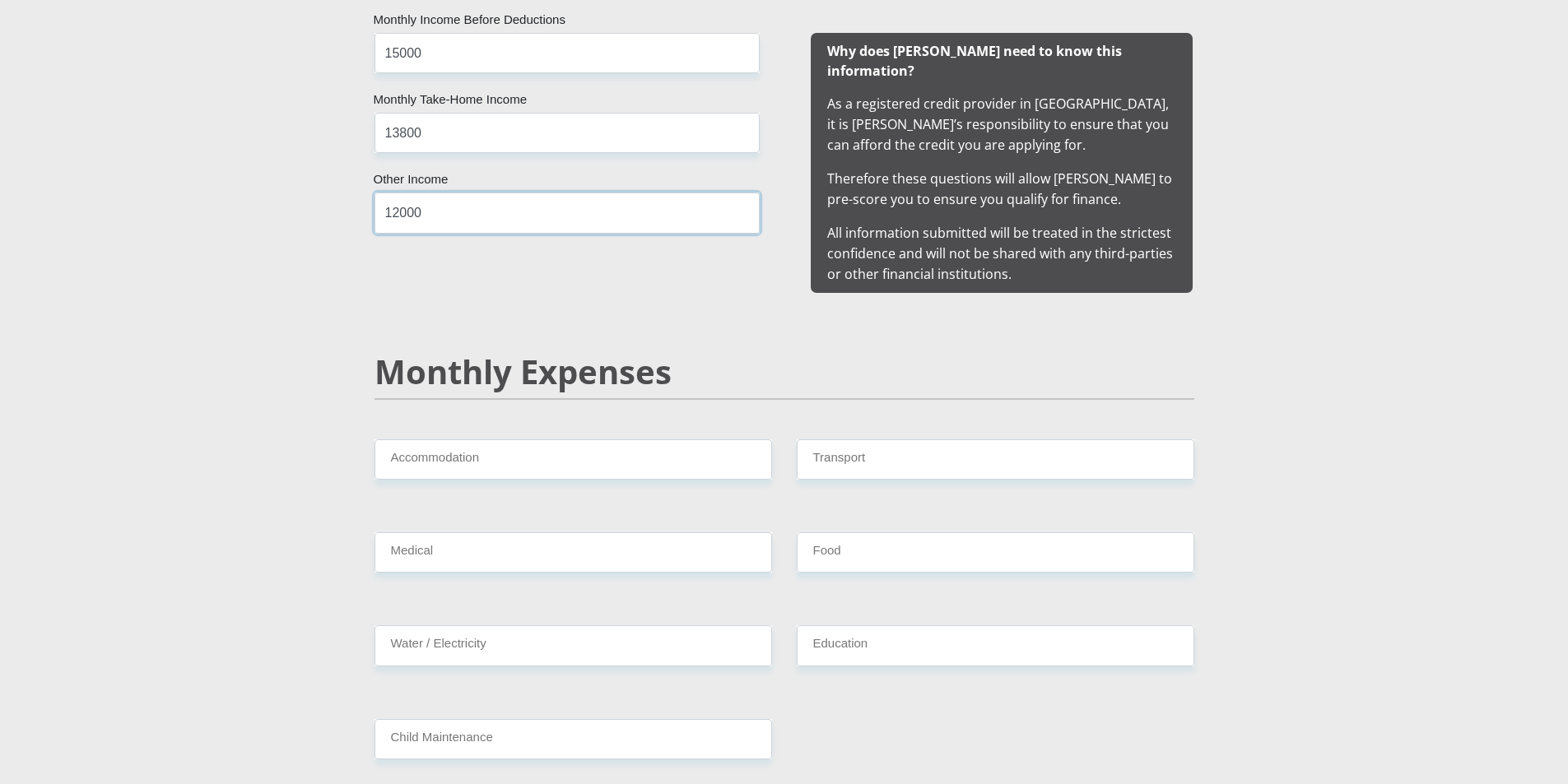
scroll to position [1727, 0]
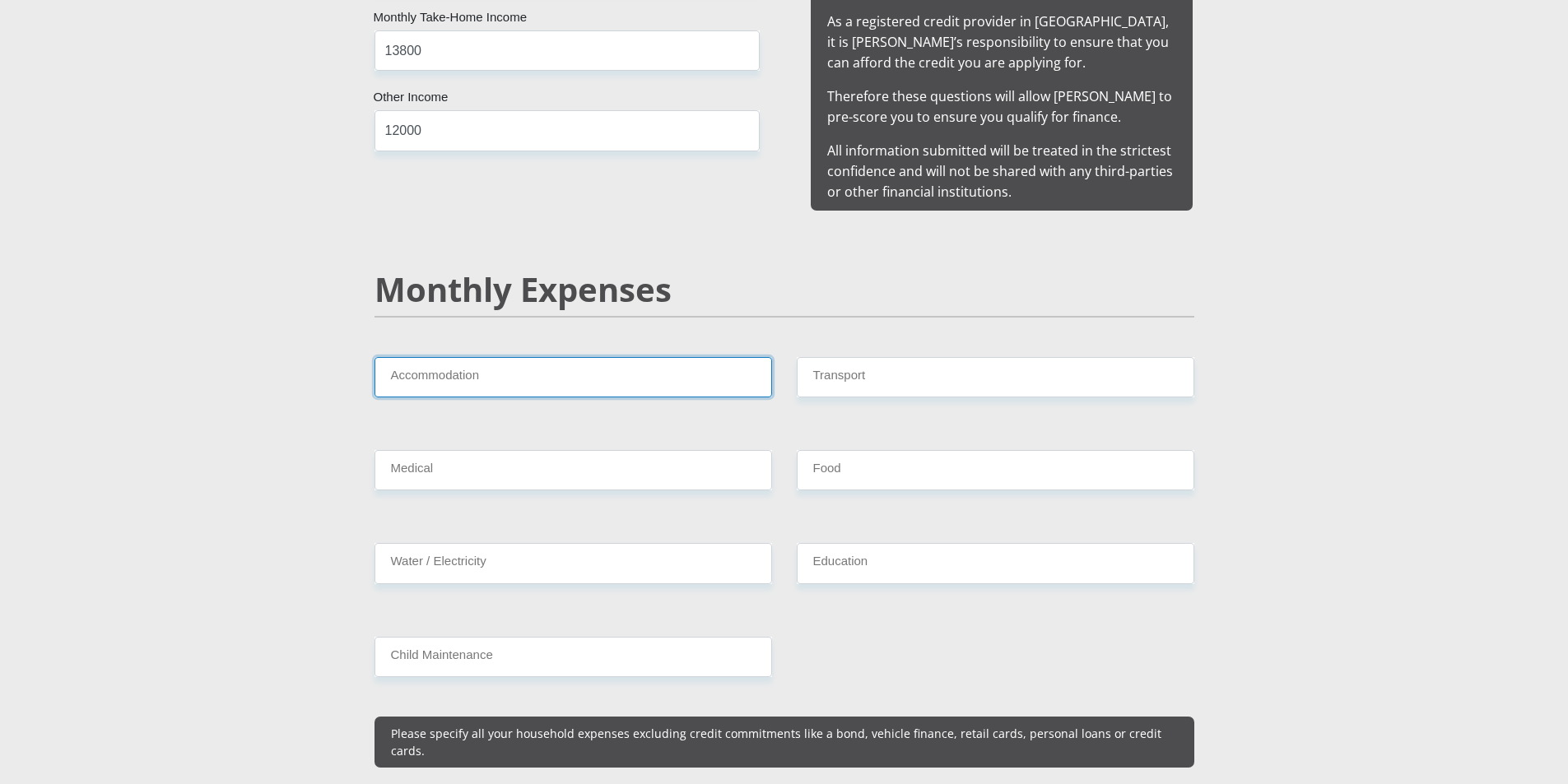
click at [544, 366] on input "Accommodation" at bounding box center [573, 376] width 397 height 40
type input "2000"
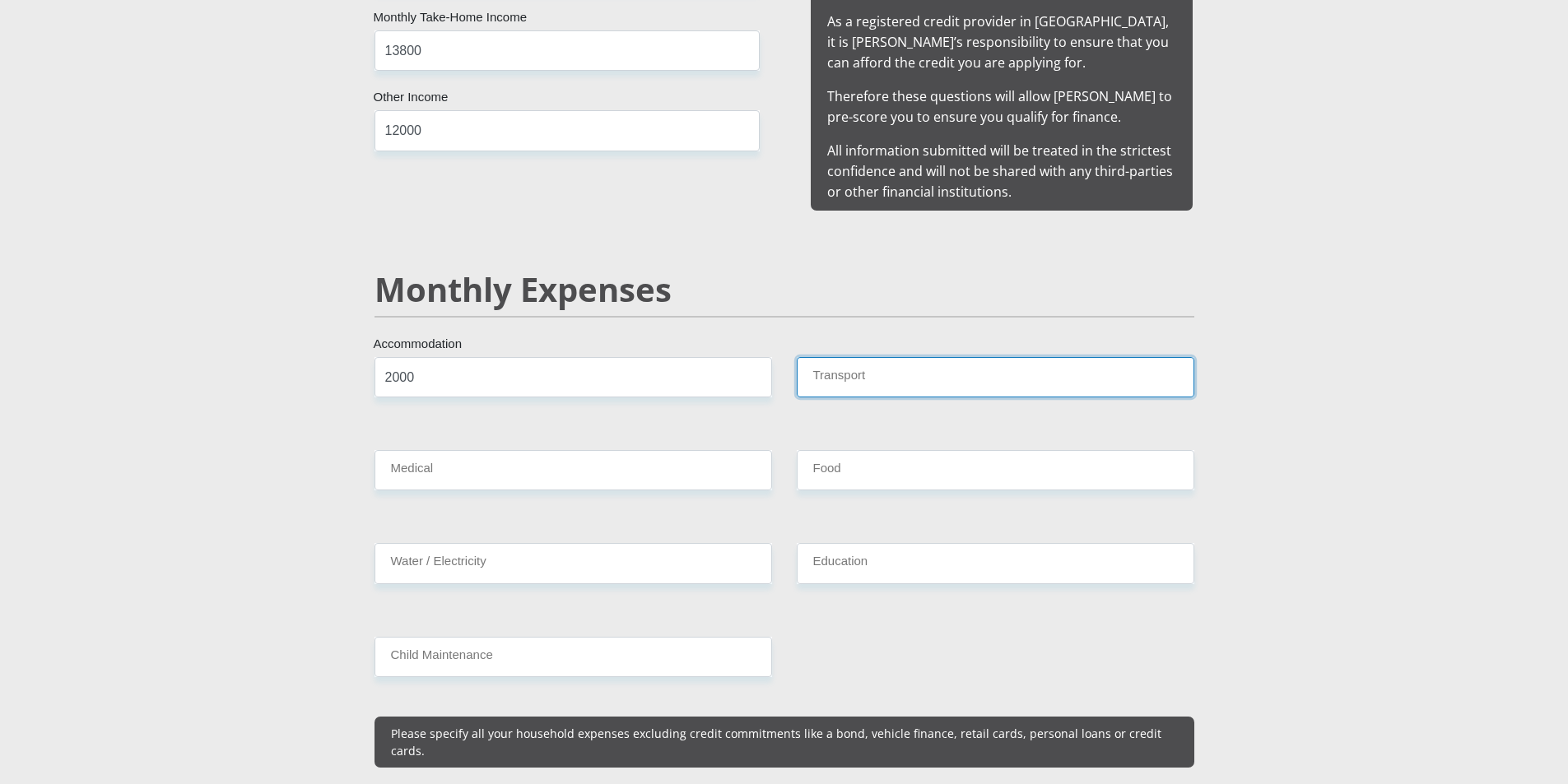
click at [874, 357] on input "Transport" at bounding box center [995, 376] width 397 height 40
type input "500"
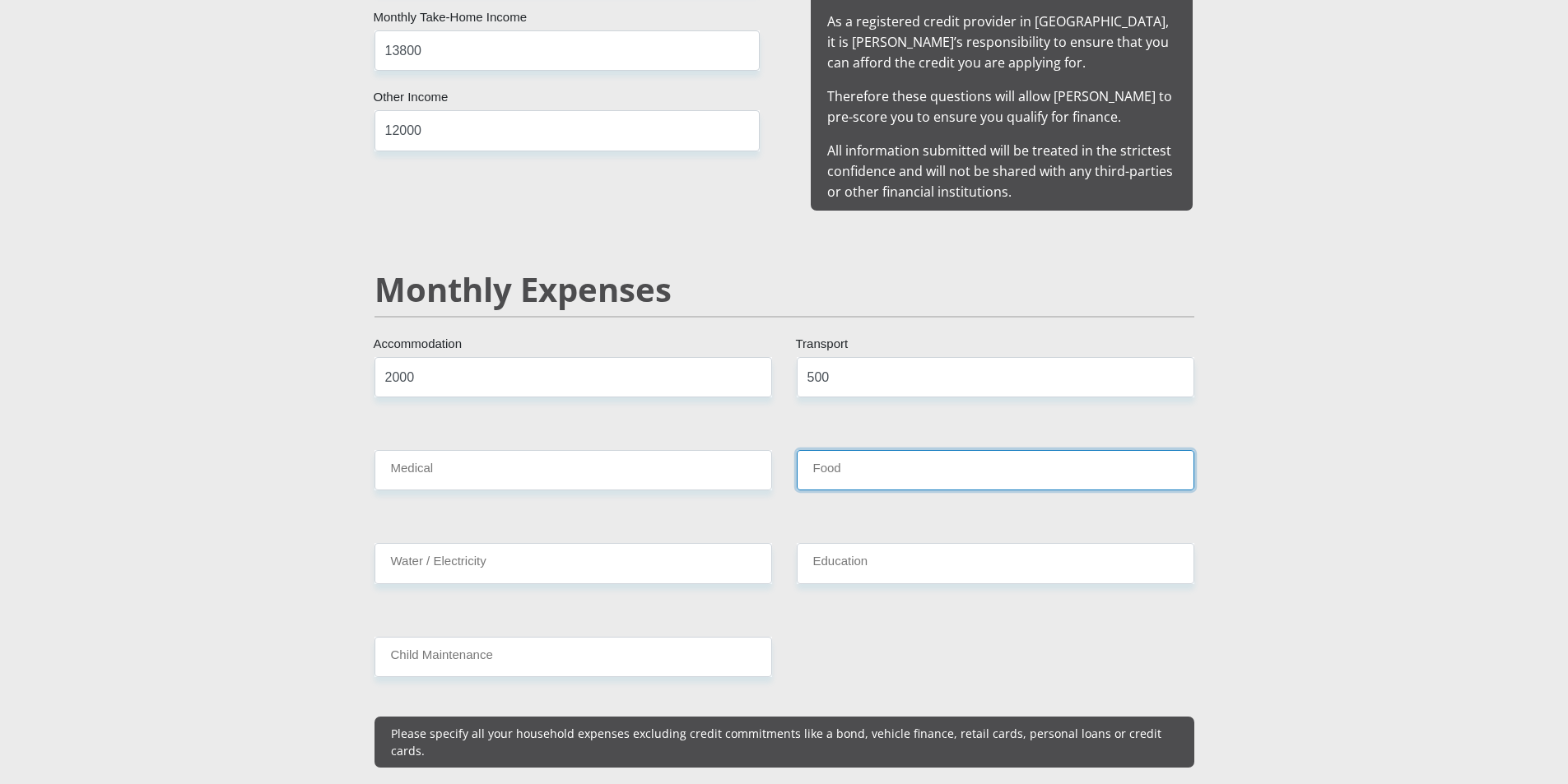
click at [848, 450] on input "Food" at bounding box center [995, 469] width 397 height 40
type input "3500"
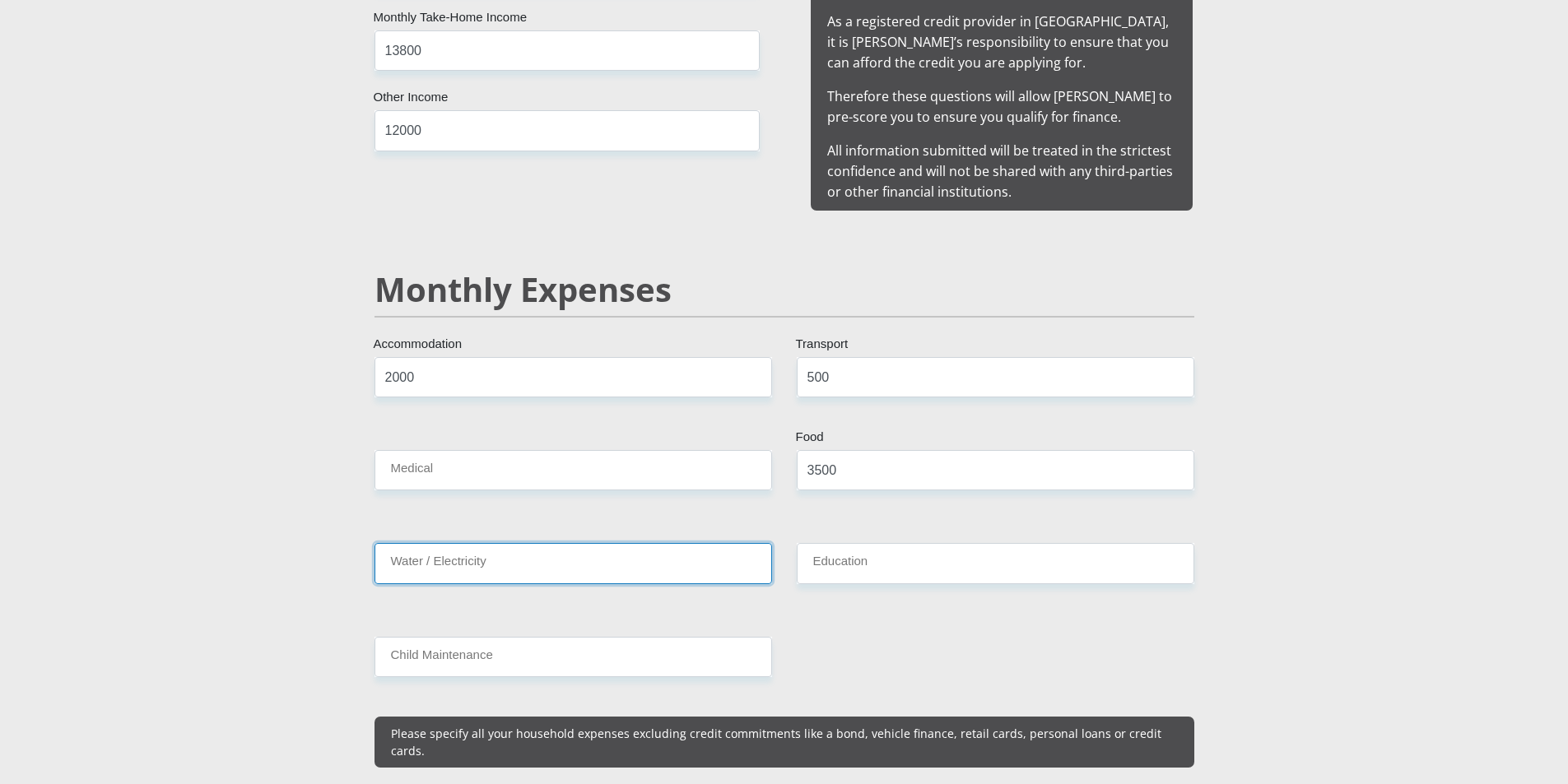
click at [546, 554] on input "Water / Electricity" at bounding box center [573, 562] width 397 height 40
type input "1500"
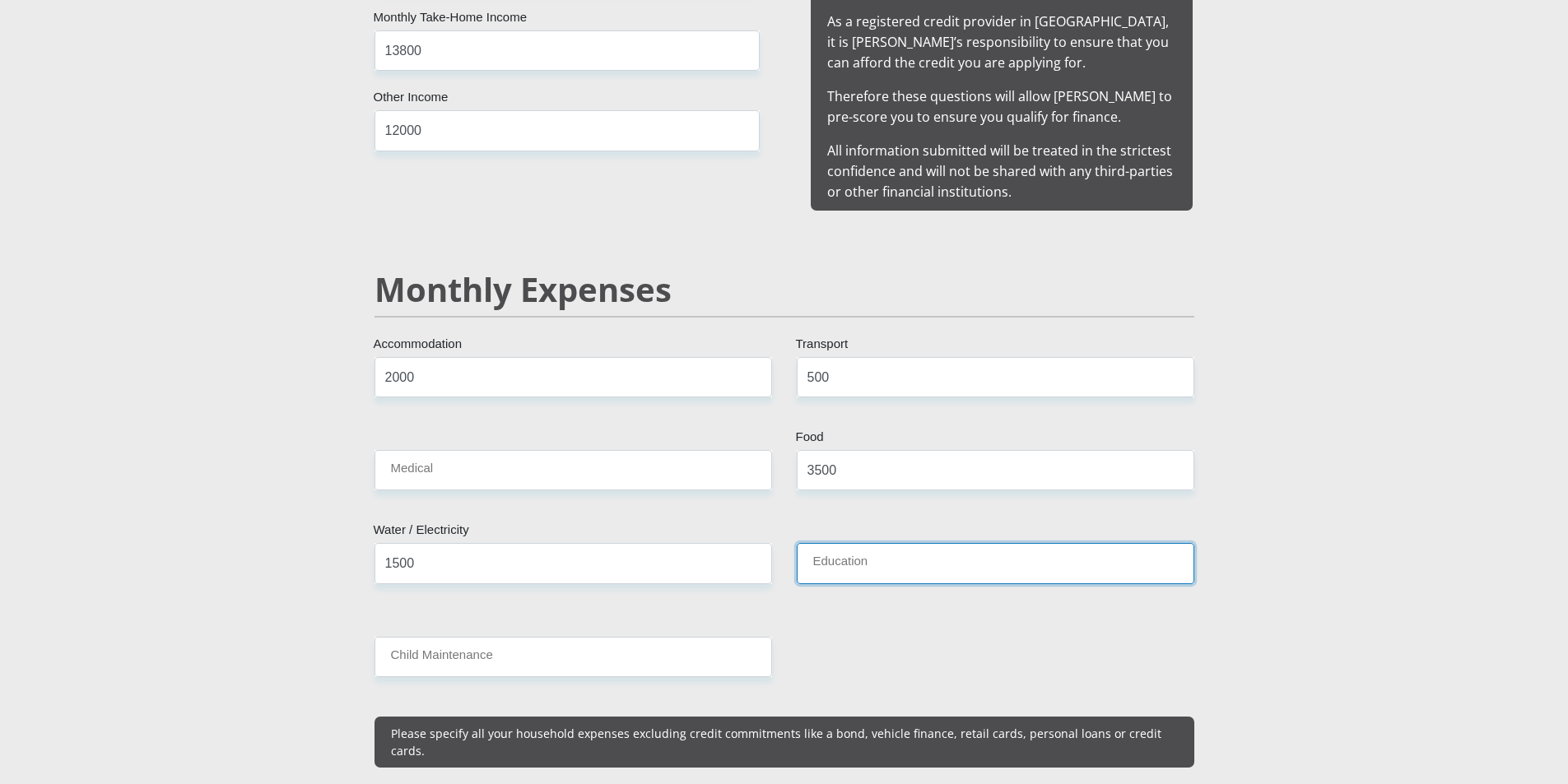
click at [915, 543] on input "Education" at bounding box center [995, 562] width 397 height 40
type input "0"
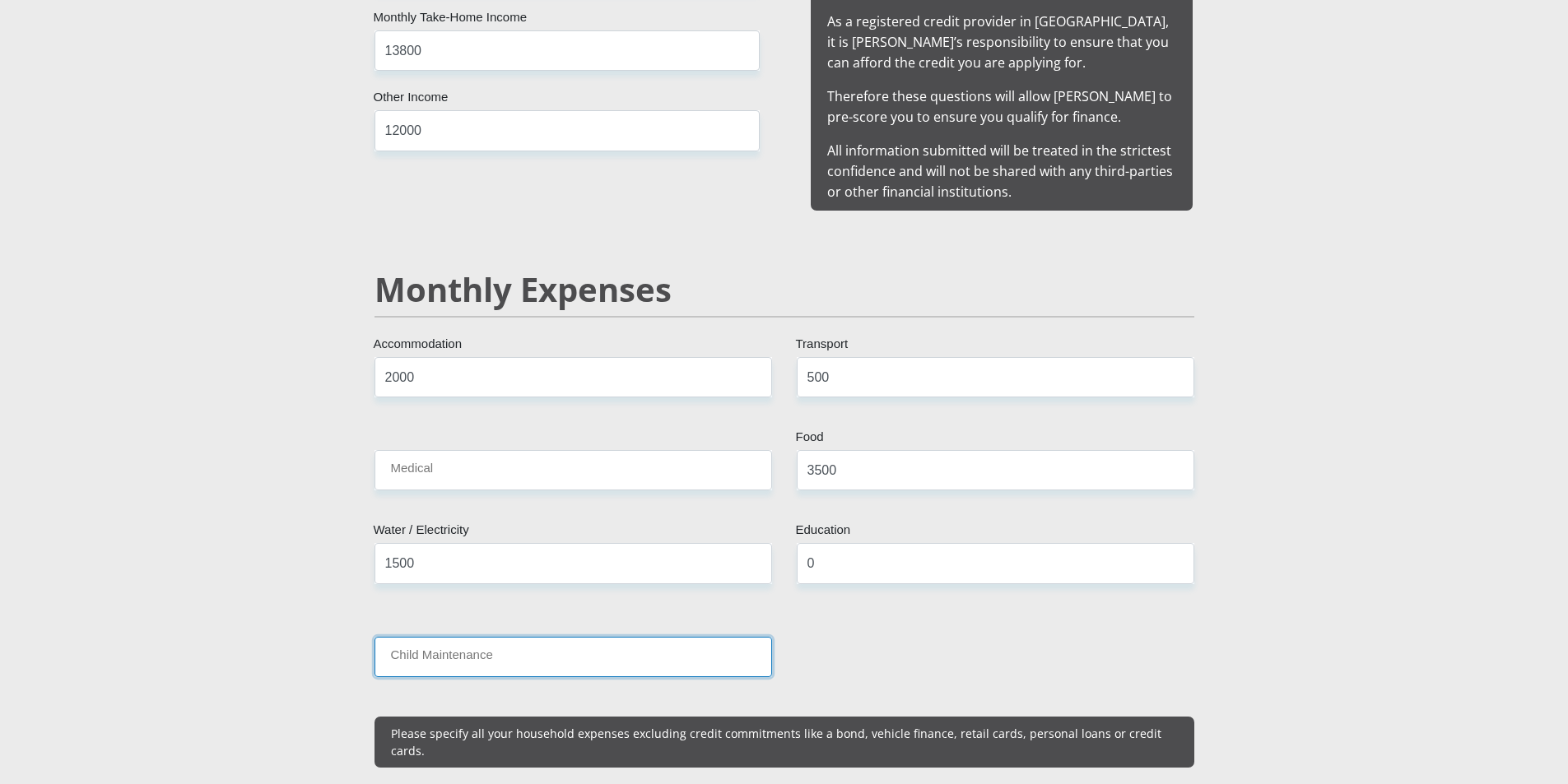
click at [542, 636] on input "Child Maintenance" at bounding box center [573, 656] width 397 height 40
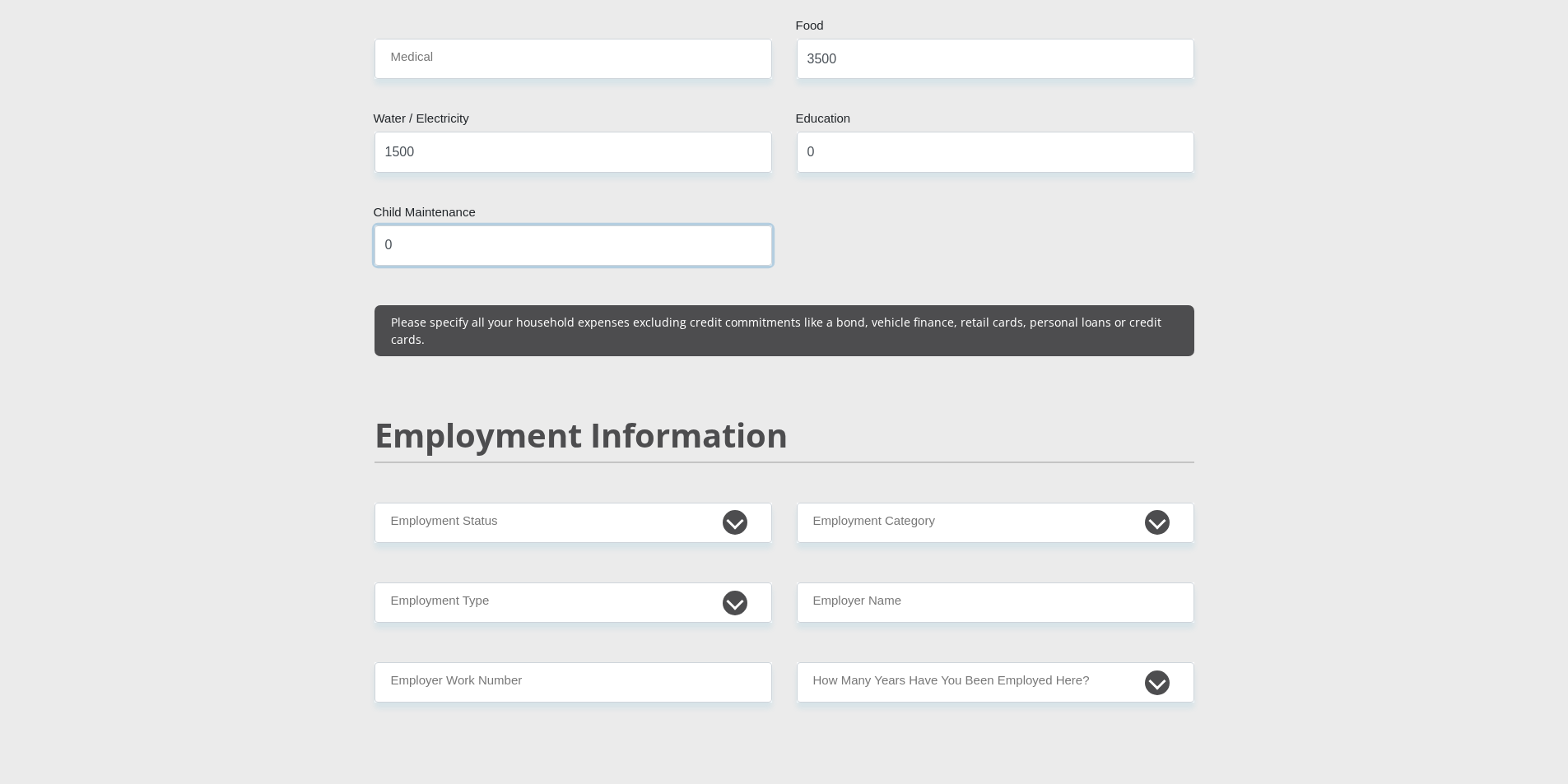
type input "0"
click at [718, 502] on select "Permanent/Full-time Part-time/Casual [DEMOGRAPHIC_DATA] Worker Self-Employed Ho…" at bounding box center [573, 522] width 397 height 40
select select "1"
click at [375, 502] on select "Permanent/Full-time Part-time/Casual [DEMOGRAPHIC_DATA] Worker Self-Employed Ho…" at bounding box center [573, 522] width 397 height 40
drag, startPoint x: 1186, startPoint y: 485, endPoint x: 1174, endPoint y: 486, distance: 12.0
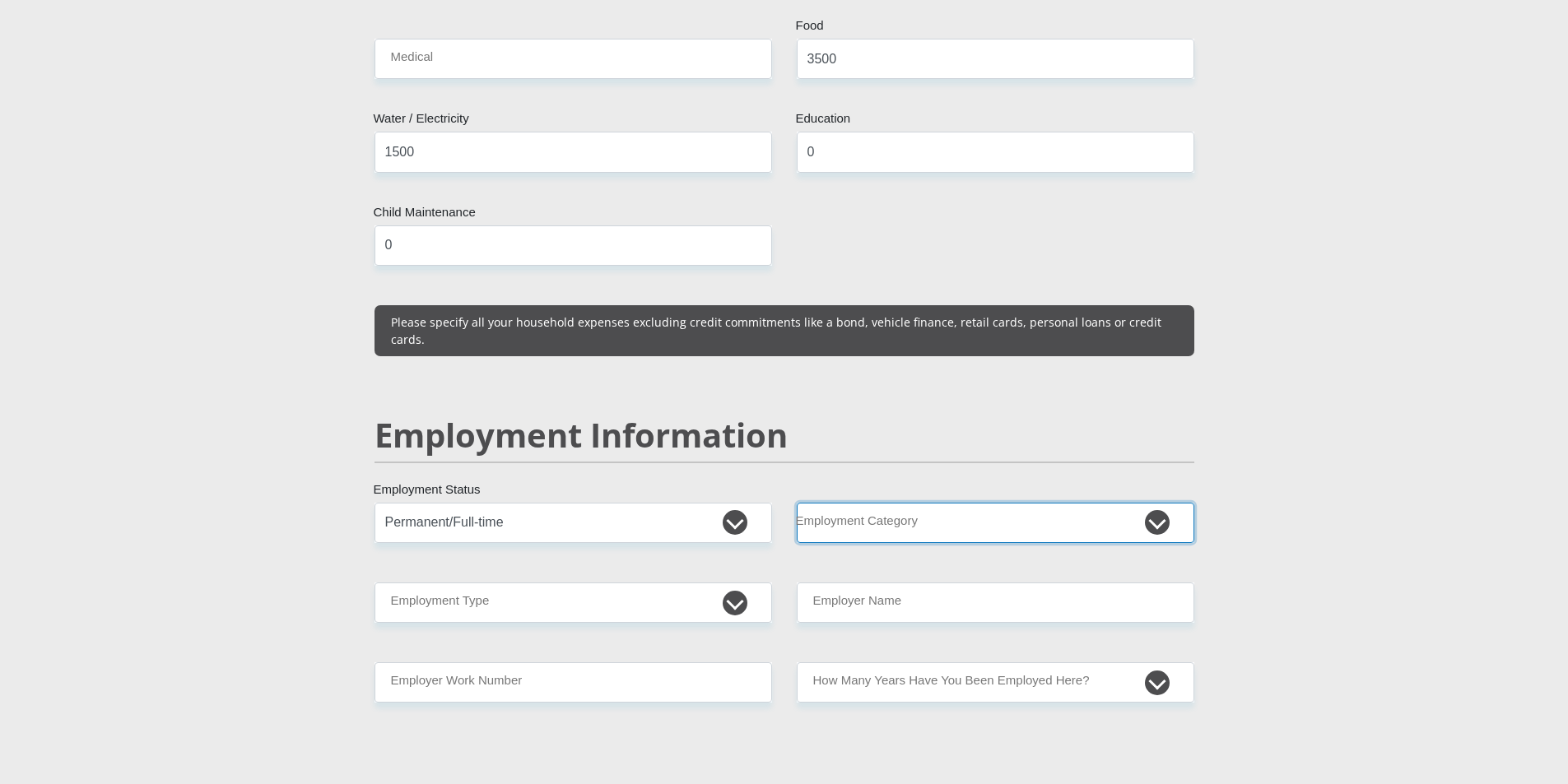
click at [1186, 502] on select "AGRICULTURE ALCOHOL & TOBACCO CONSTRUCTION MATERIALS METALLURGY EQUIPMENT FOR R…" at bounding box center [995, 522] width 397 height 40
click at [1146, 502] on select "AGRICULTURE ALCOHOL & TOBACCO CONSTRUCTION MATERIALS METALLURGY EQUIPMENT FOR R…" at bounding box center [995, 522] width 397 height 40
drag, startPoint x: 1418, startPoint y: 320, endPoint x: 1409, endPoint y: 334, distance: 16.6
click at [1418, 320] on section "Personal Details Mr Ms Mrs Dr [PERSON_NAME] Title [PERSON_NAME] First Name [PER…" at bounding box center [784, 498] width 1568 height 5087
click at [905, 502] on select "AGRICULTURE ALCOHOL & TOBACCO CONSTRUCTION MATERIALS METALLURGY EQUIPMENT FOR R…" at bounding box center [995, 522] width 397 height 40
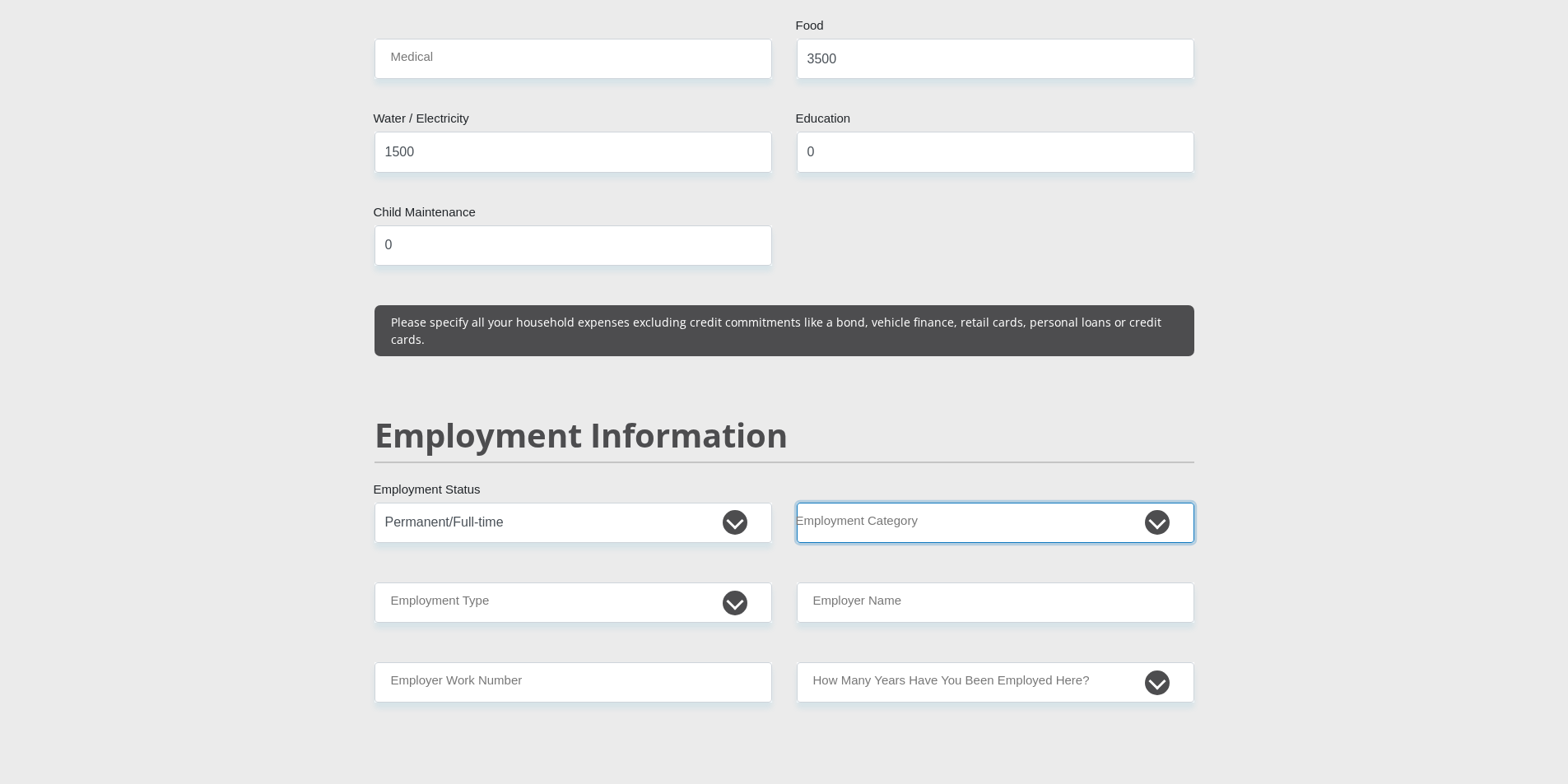
select select "53"
click at [796, 502] on select "AGRICULTURE ALCOHOL & TOBACCO CONSTRUCTION MATERIALS METALLURGY EQUIPMENT FOR R…" at bounding box center [995, 522] width 397 height 40
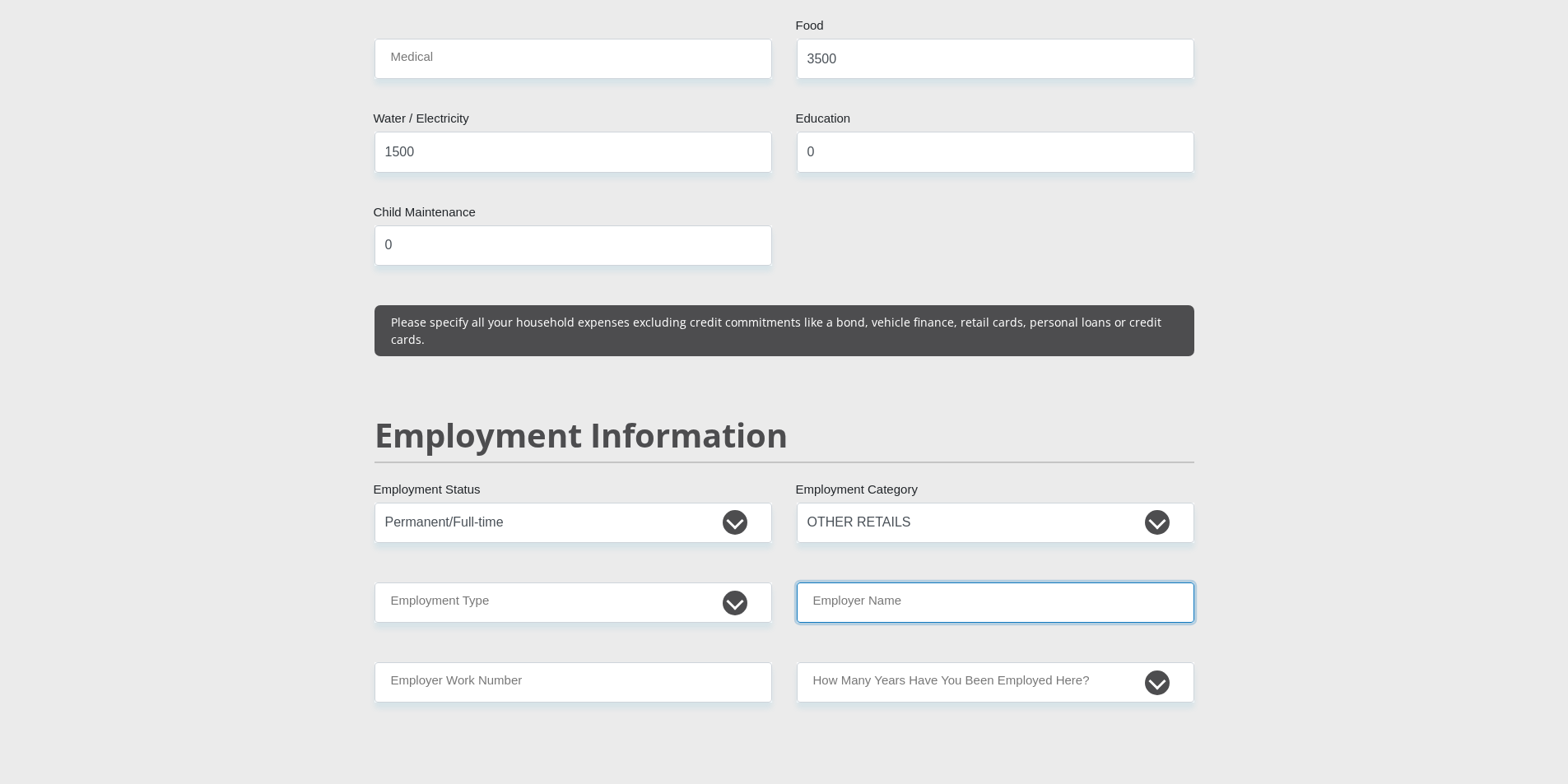
click at [927, 583] on input "Employer Name" at bounding box center [995, 602] width 397 height 40
type input "lemorgan"
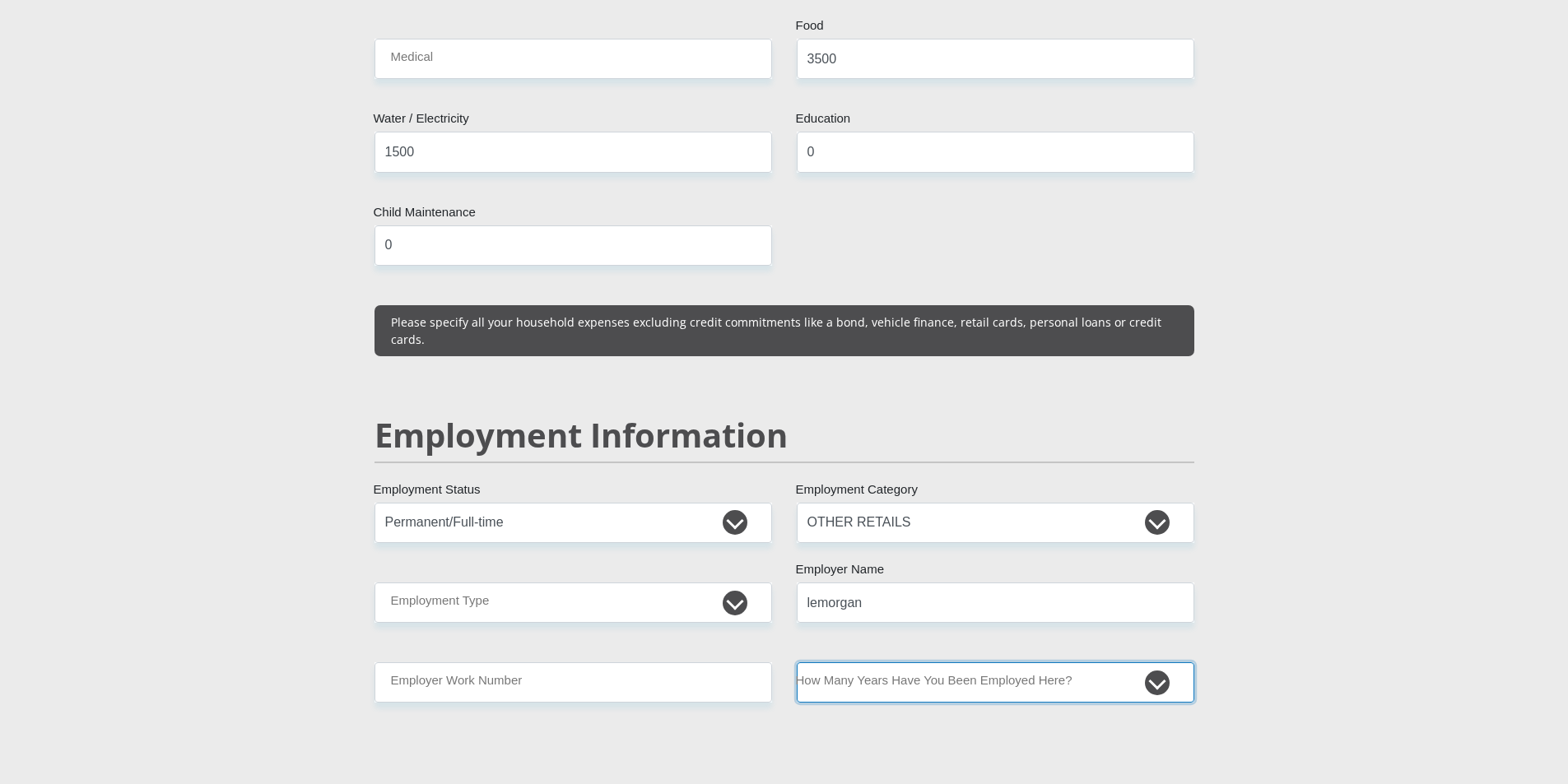
click at [1148, 662] on select "less than 1 year 1-3 years 3-5 years 5+ years" at bounding box center [995, 681] width 397 height 40
select select "60"
click at [796, 662] on select "less than 1 year 1-3 years 3-5 years 5+ years" at bounding box center [995, 681] width 397 height 40
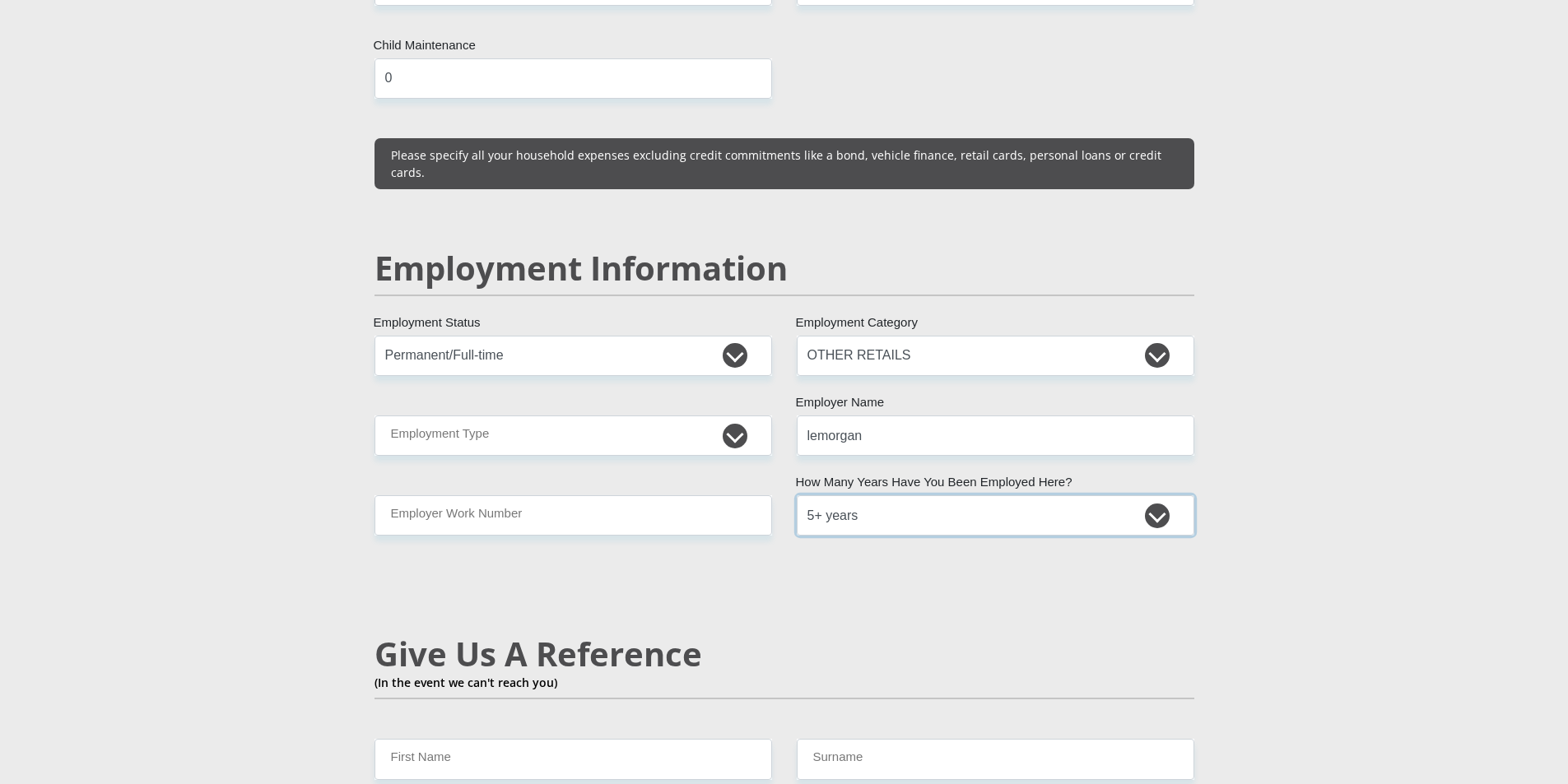
scroll to position [2467, 0]
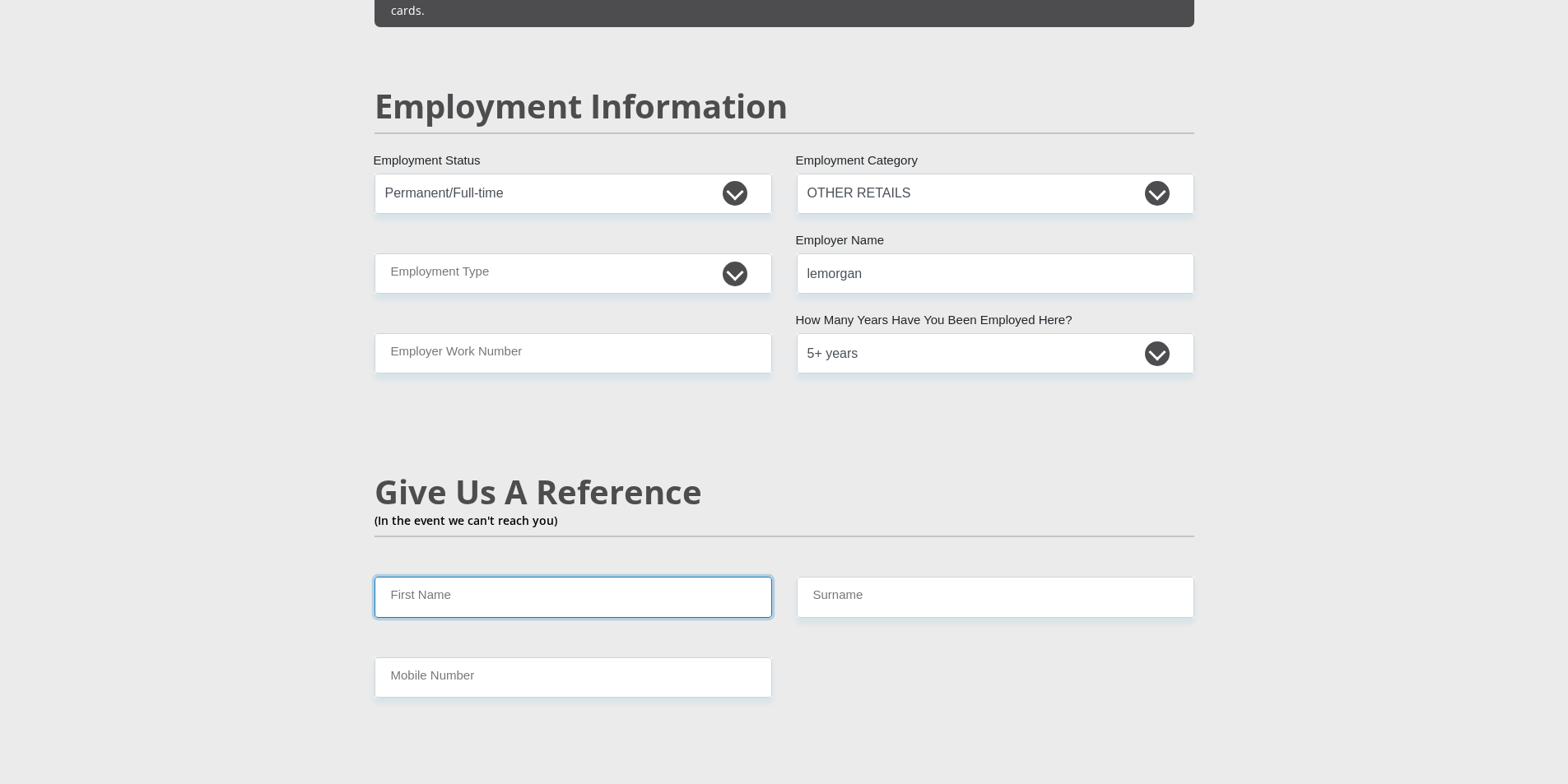
click at [427, 577] on input "First Name" at bounding box center [573, 596] width 397 height 40
type input "[PERSON_NAME]"
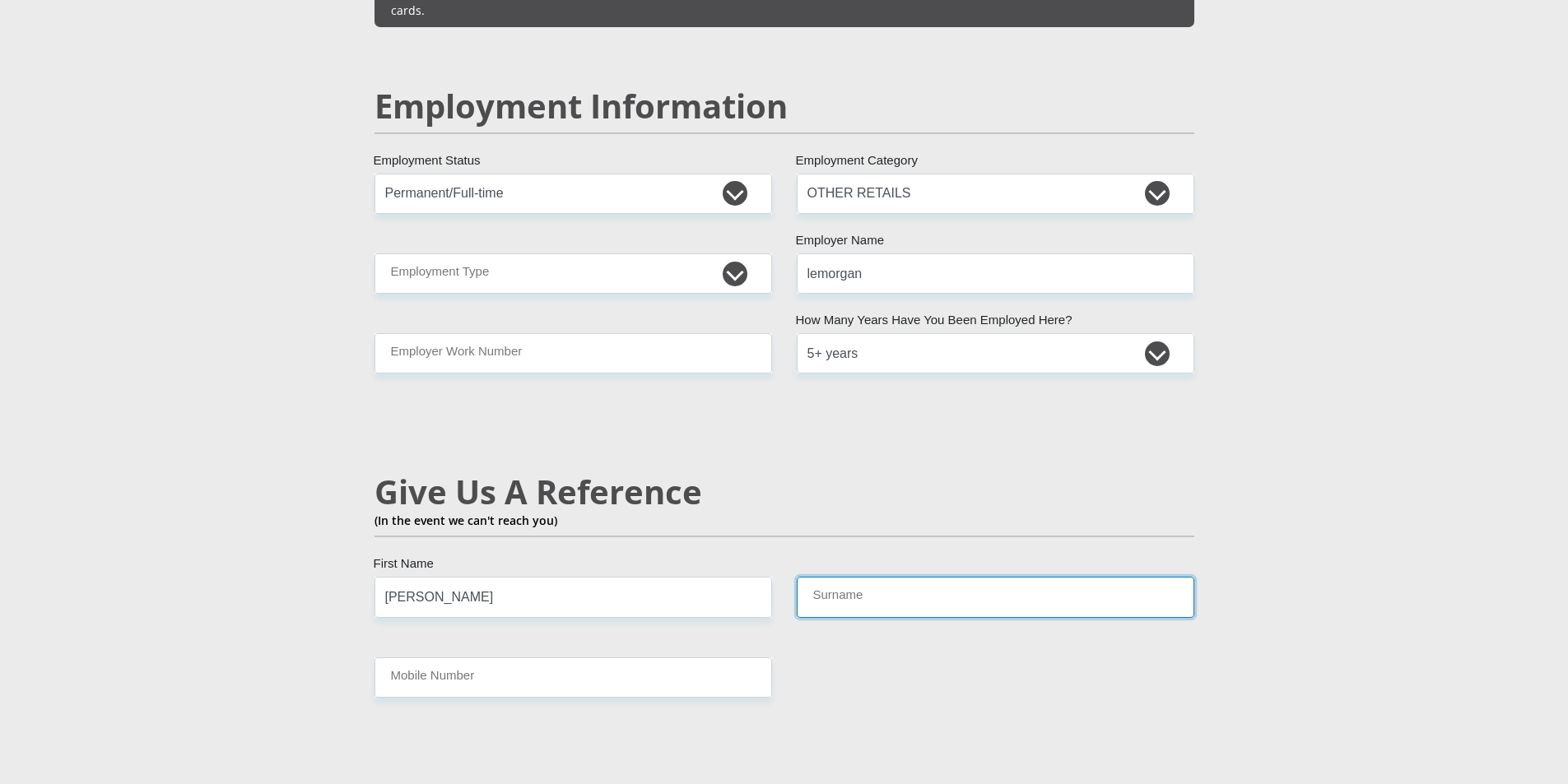
click at [901, 577] on input "Surname" at bounding box center [995, 596] width 397 height 40
type input "pillay"
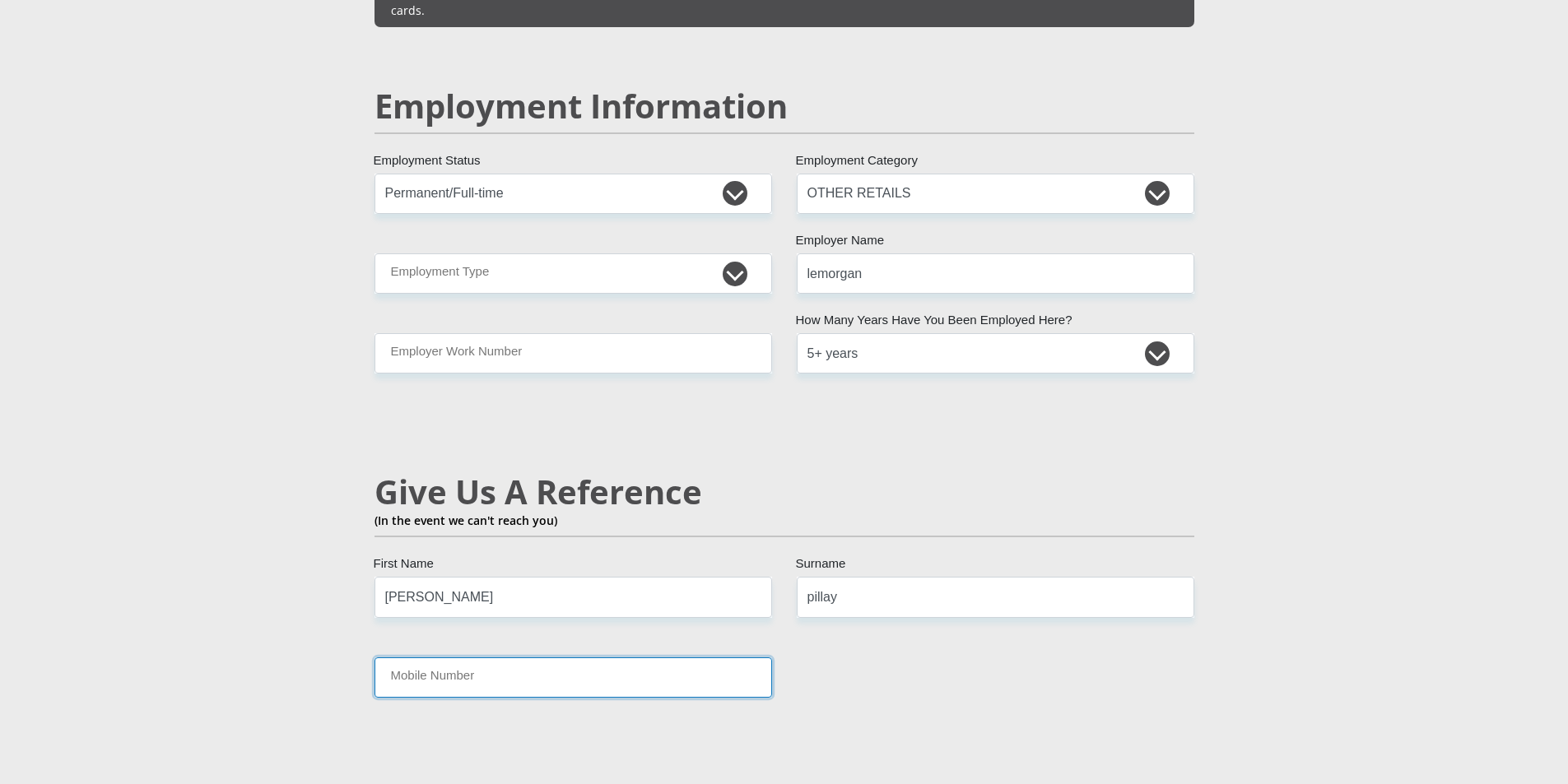
click at [569, 657] on input "Mobile Number" at bounding box center [573, 676] width 397 height 40
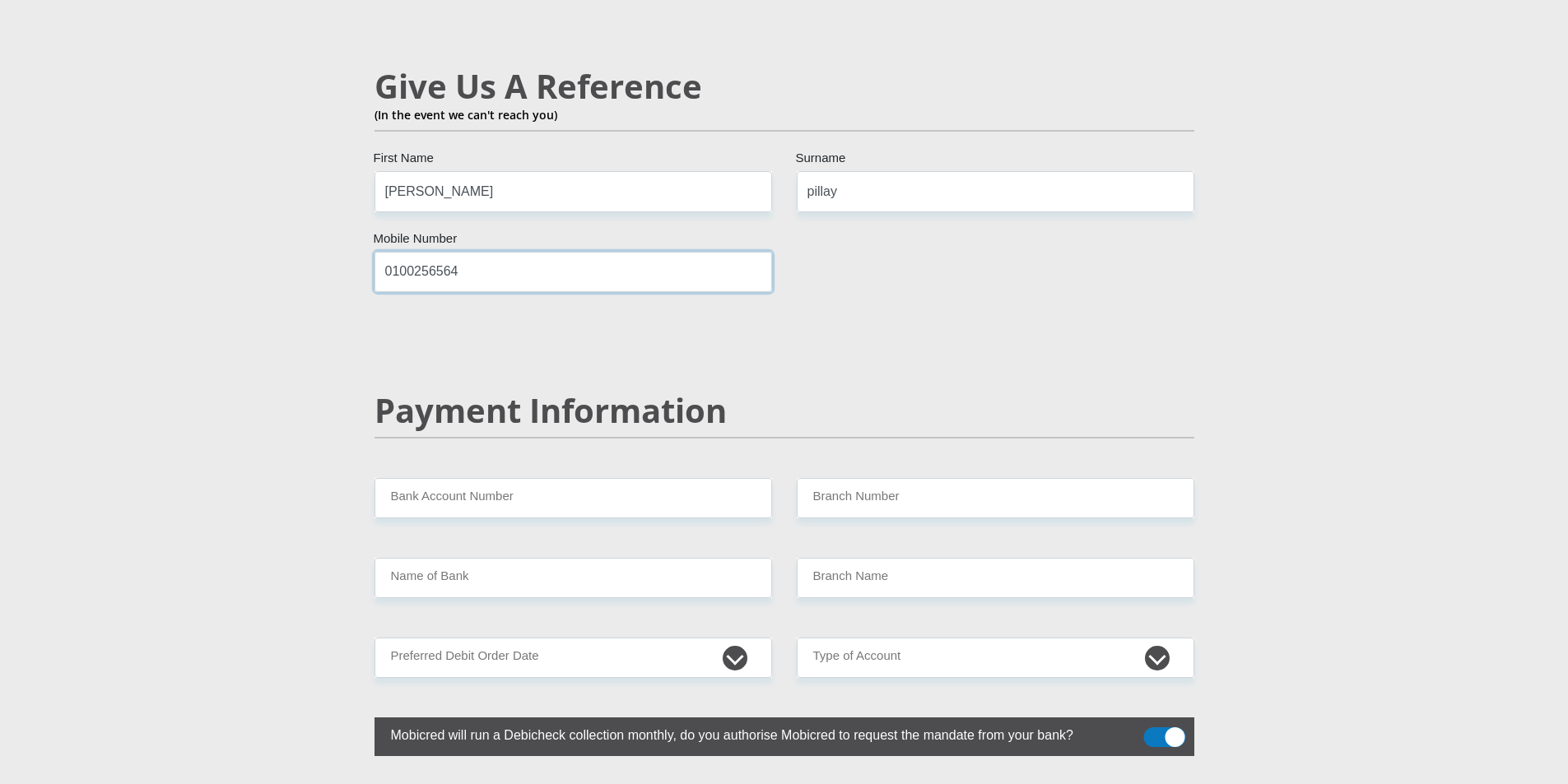
scroll to position [2961, 0]
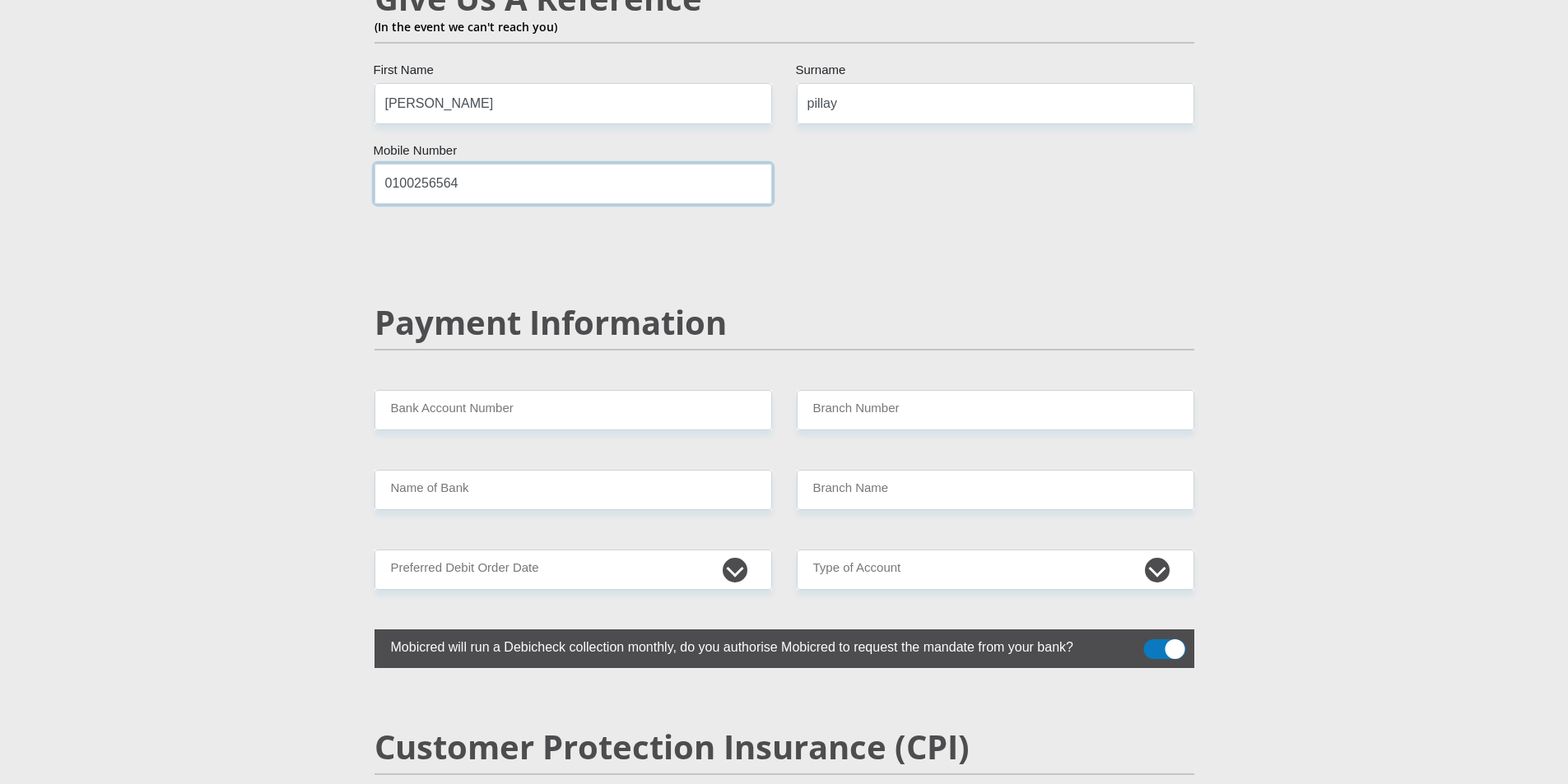
type input "0100256564"
click at [424, 390] on input "Bank Account Number" at bounding box center [573, 410] width 397 height 40
click at [732, 549] on select "1st 2nd 3rd 4th 5th 7th 18th 19th 20th 21st 22nd 23rd 24th 25th 26th 27th 28th …" at bounding box center [573, 569] width 397 height 40
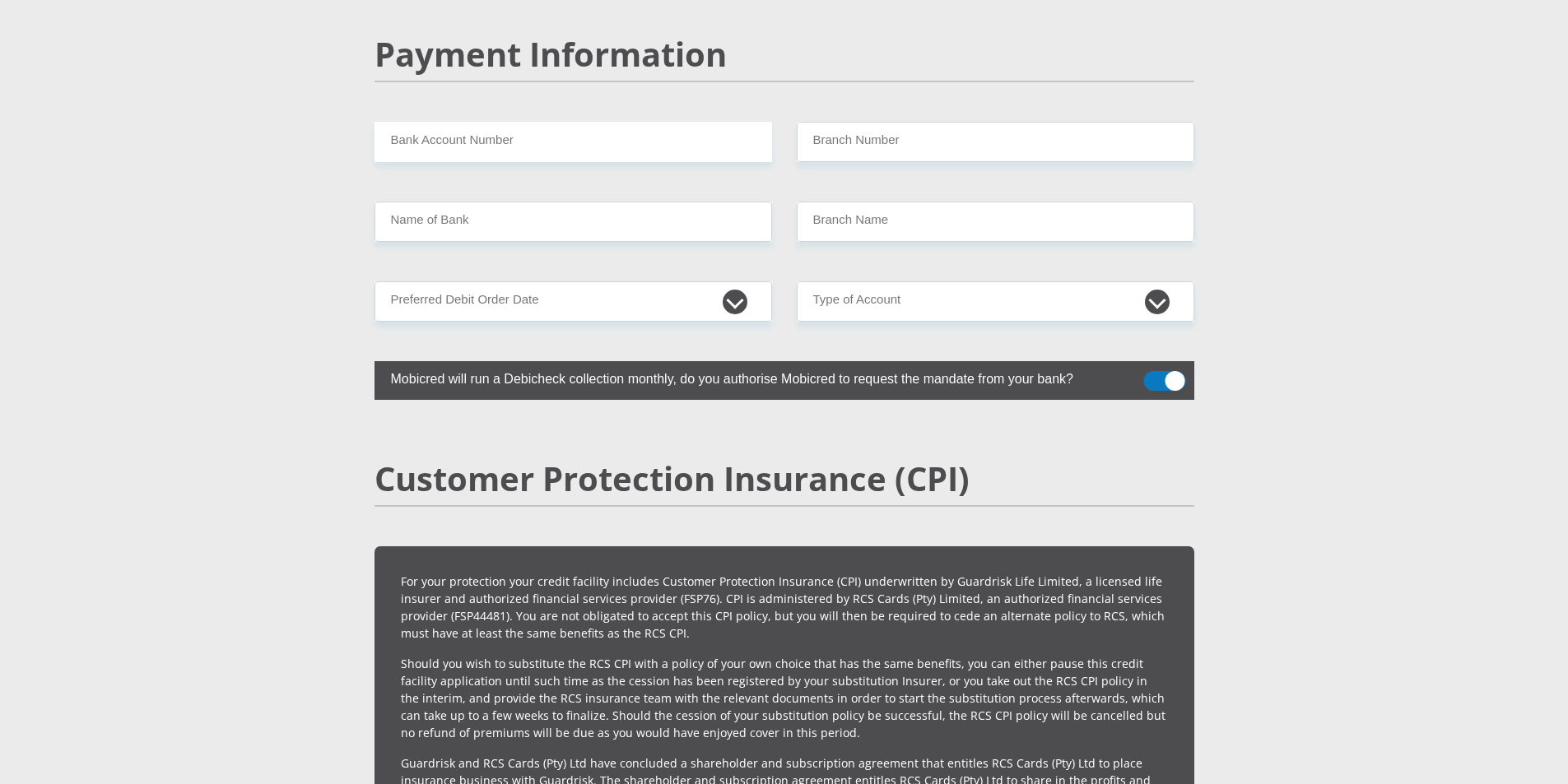
scroll to position [3043, 0]
